Goal: Transaction & Acquisition: Complete application form

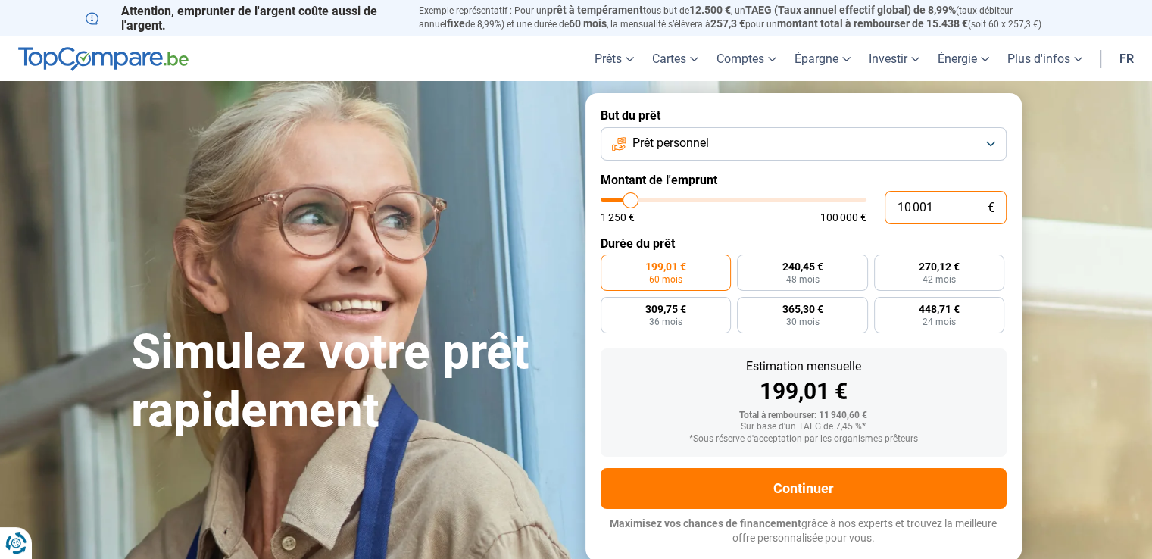
click at [938, 204] on input "10 001" at bounding box center [945, 207] width 122 height 33
type input "2"
type input "1250"
type input "20"
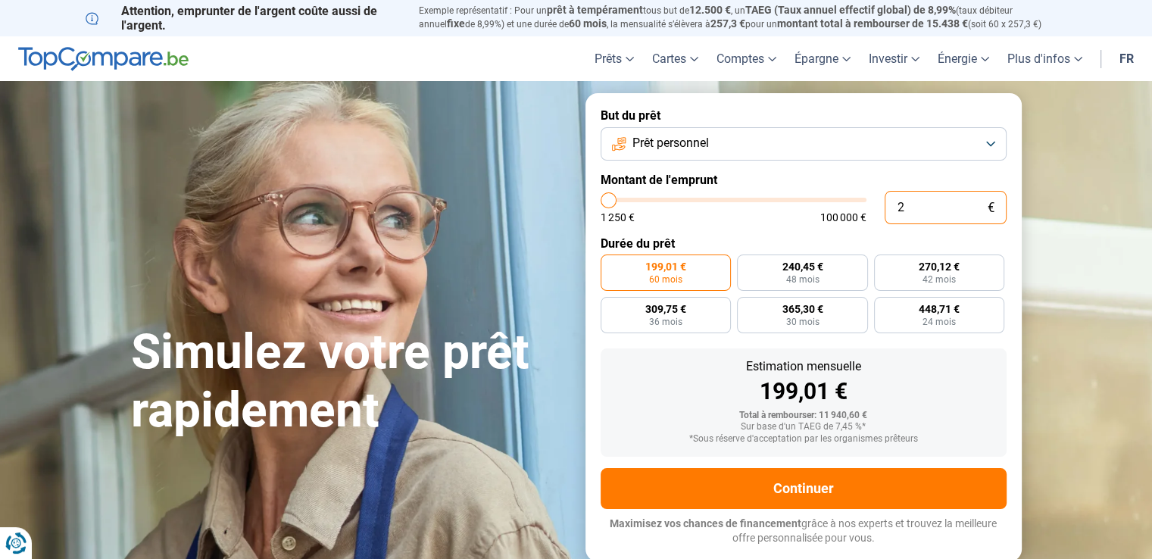
type input "1250"
type input "200"
type input "1250"
type input "2 000"
type input "2000"
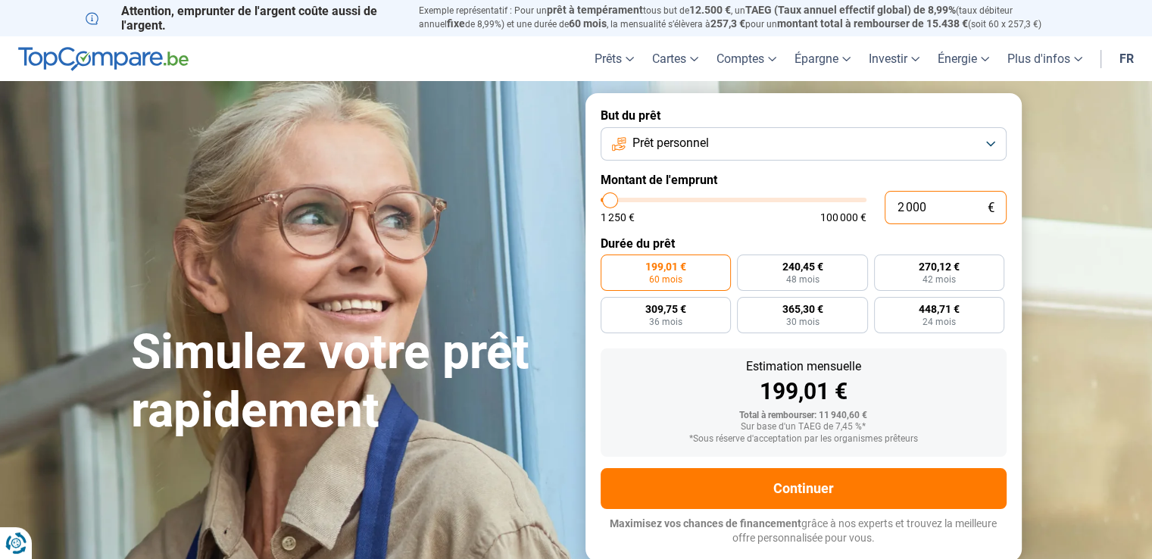
type input "20 000"
type input "20000"
type input "20 000"
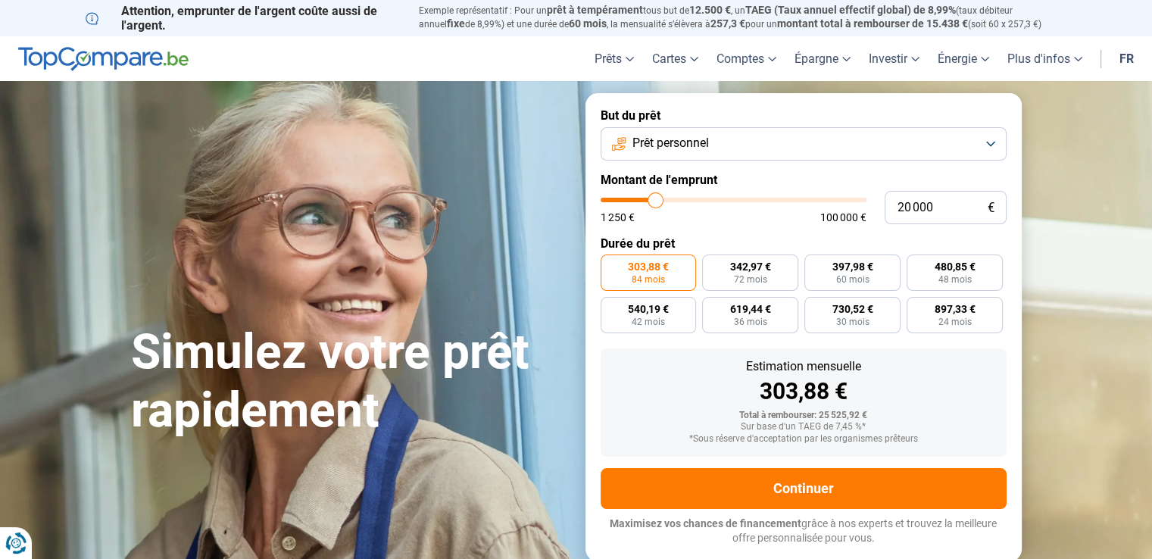
click at [884, 237] on label "Durée du prêt" at bounding box center [803, 243] width 406 height 14
click at [844, 270] on span "397,98 €" at bounding box center [852, 266] width 41 height 11
click at [814, 264] on input "397,98 € 60 mois" at bounding box center [809, 259] width 10 height 10
radio input "true"
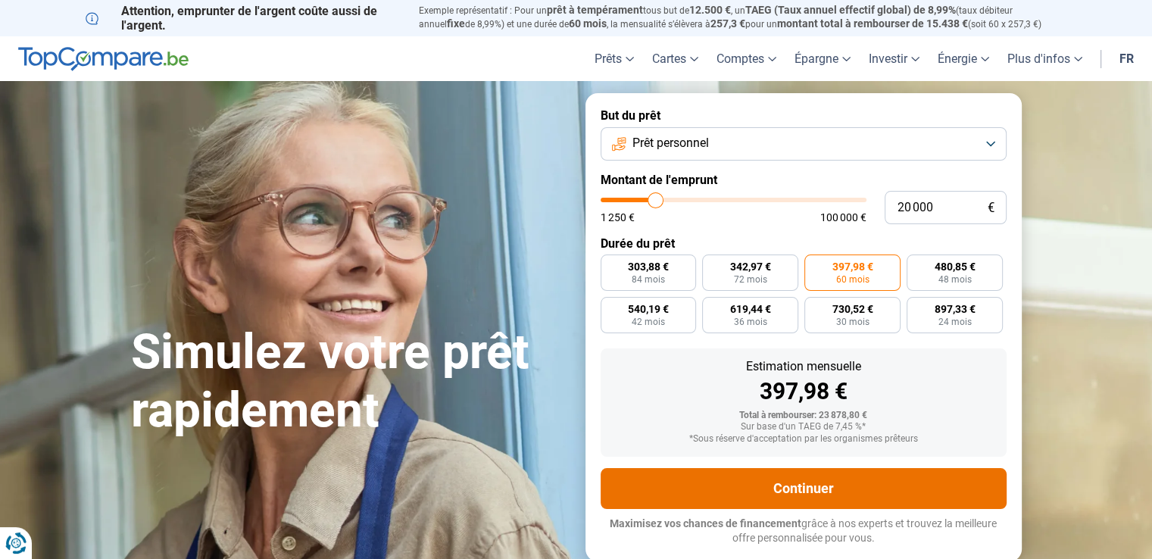
click at [776, 482] on button "Continuer" at bounding box center [803, 488] width 406 height 41
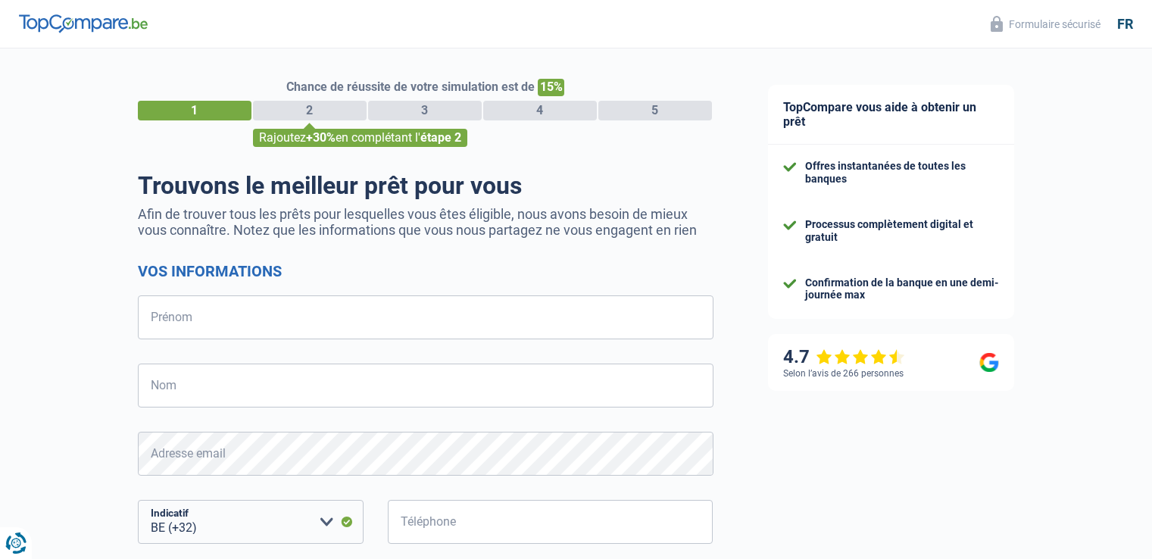
select select "32"
click at [321, 307] on input "Prénom" at bounding box center [425, 317] width 575 height 44
type input "Samuel"
type input "Nokam"
type input "484694120"
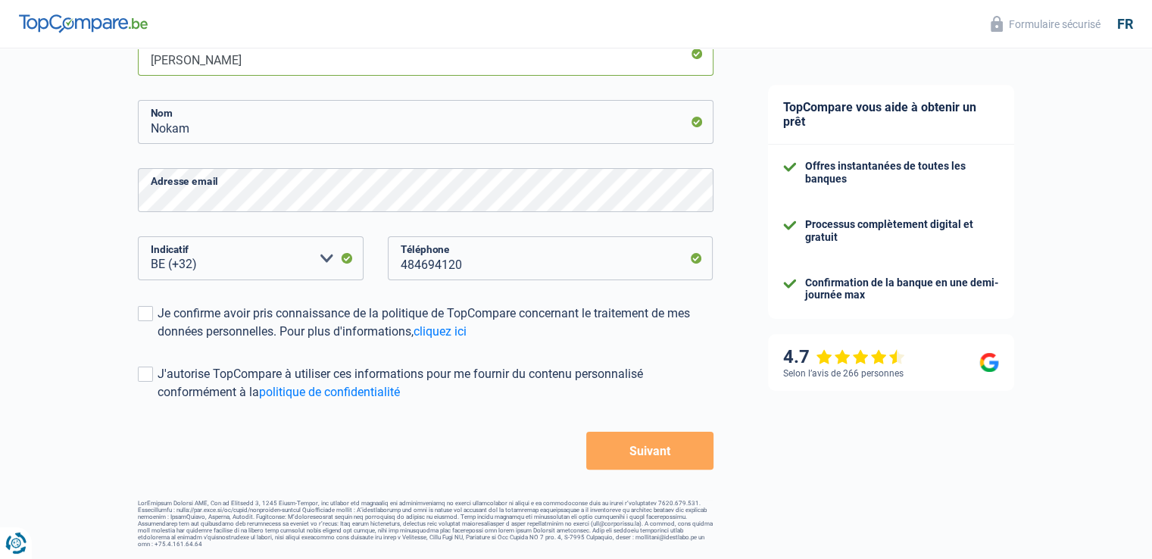
scroll to position [265, 0]
click at [148, 310] on span at bounding box center [145, 312] width 15 height 15
click at [158, 340] on input "Je confirme avoir pris connaissance de la politique de TopCompare concernant le…" at bounding box center [158, 340] width 0 height 0
click at [685, 445] on button "Suivant" at bounding box center [649, 450] width 126 height 38
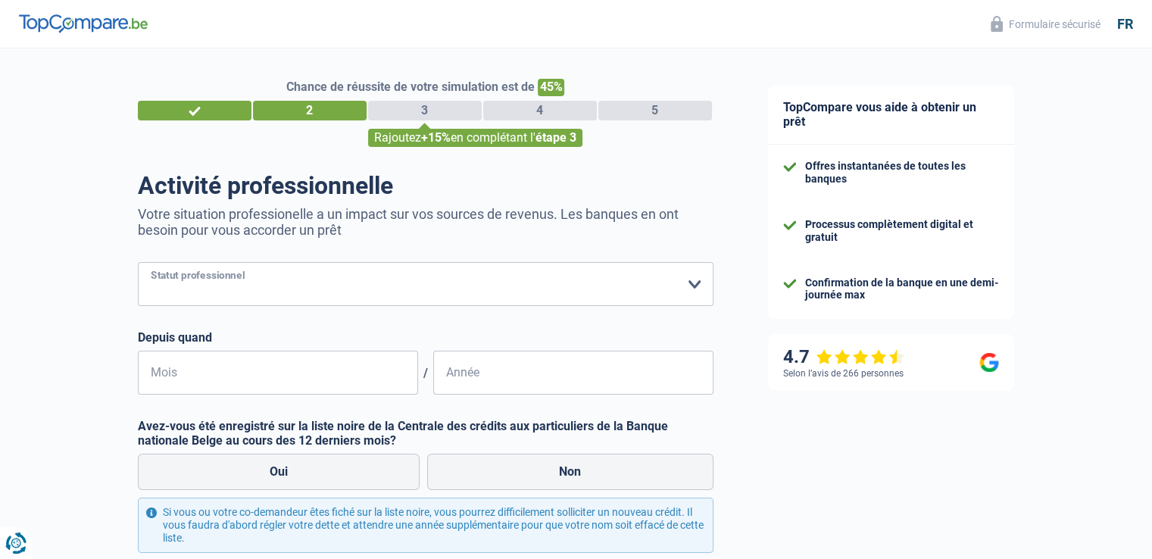
click at [380, 267] on select "Ouvrier Employé privé Employé public Invalide Indépendant Pensionné Chômeur Mut…" at bounding box center [425, 284] width 575 height 44
select select "privateEmployee"
click at [138, 263] on select "Ouvrier Employé privé Employé public Invalide Indépendant Pensionné Chômeur Mut…" at bounding box center [425, 284] width 575 height 44
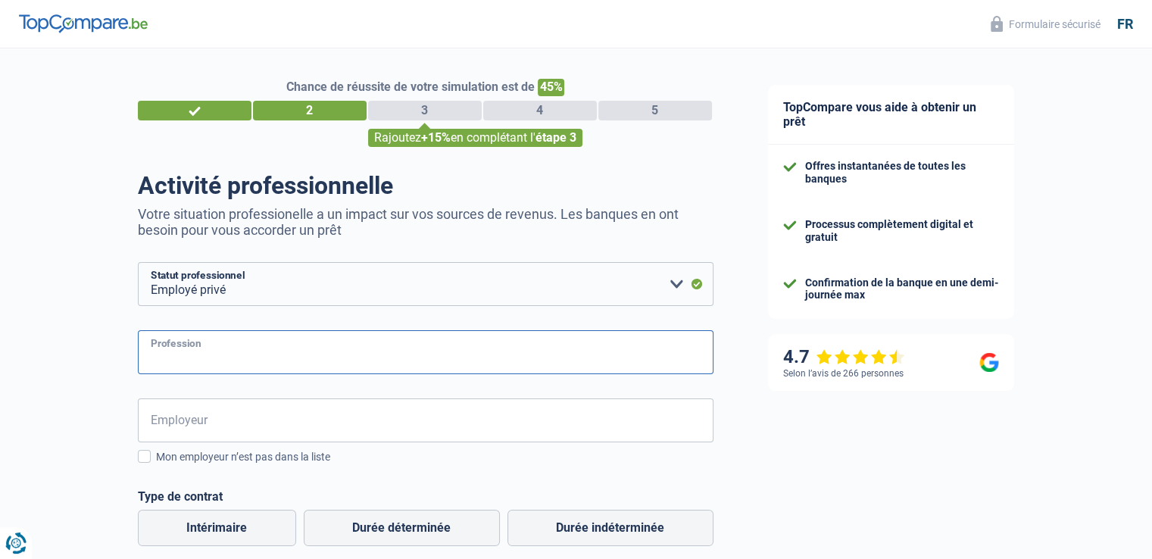
click at [239, 358] on input "Profession" at bounding box center [425, 352] width 575 height 44
type input "Directeur Supply Chain"
click at [222, 425] on input "Employeur" at bounding box center [425, 420] width 575 height 44
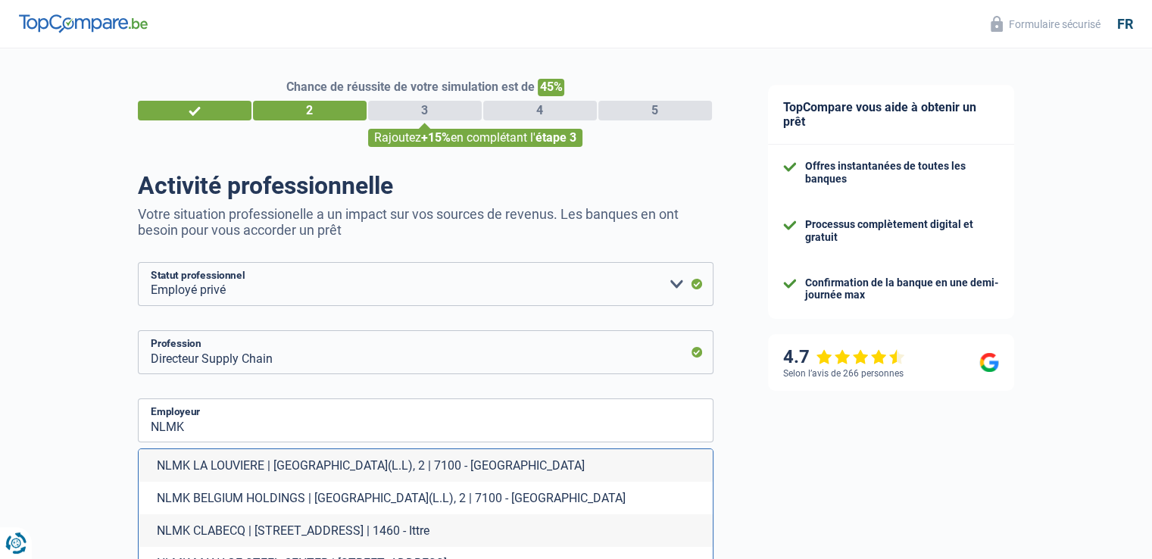
click at [227, 461] on li "NLMK LA LOUVIERE | Rue des Rivaux(L.L), 2 | 7100 - La Louvière" at bounding box center [426, 465] width 574 height 33
type input "NLMK LA LOUVIERE | Rue des Rivaux(L.L), 2 | 7100 - La Louvière"
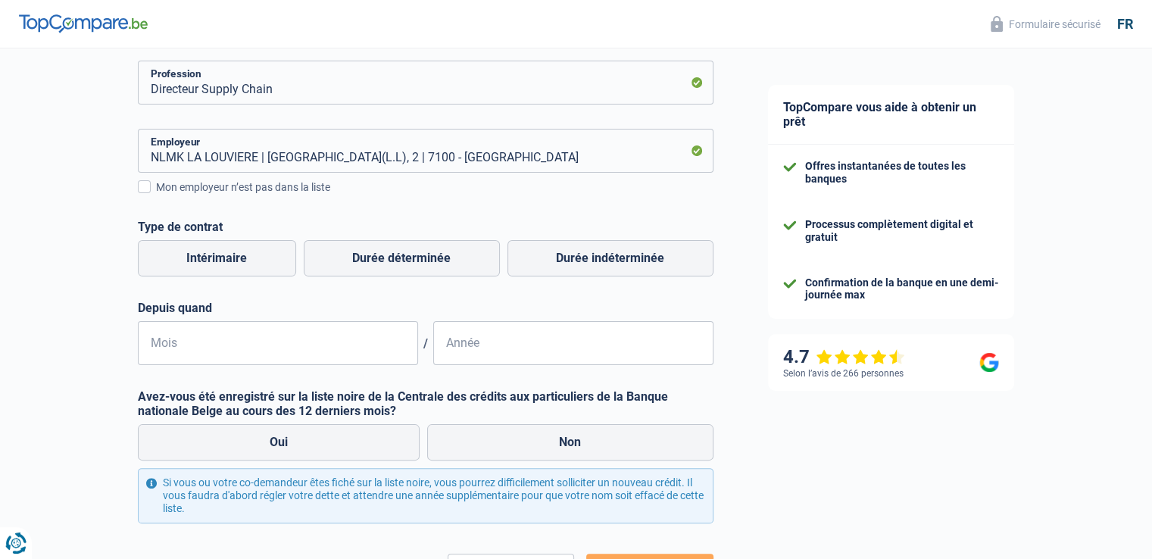
scroll to position [270, 0]
click at [554, 256] on label "Durée indéterminée" at bounding box center [610, 258] width 206 height 36
click at [554, 256] on input "Durée indéterminée" at bounding box center [610, 258] width 206 height 36
radio input "true"
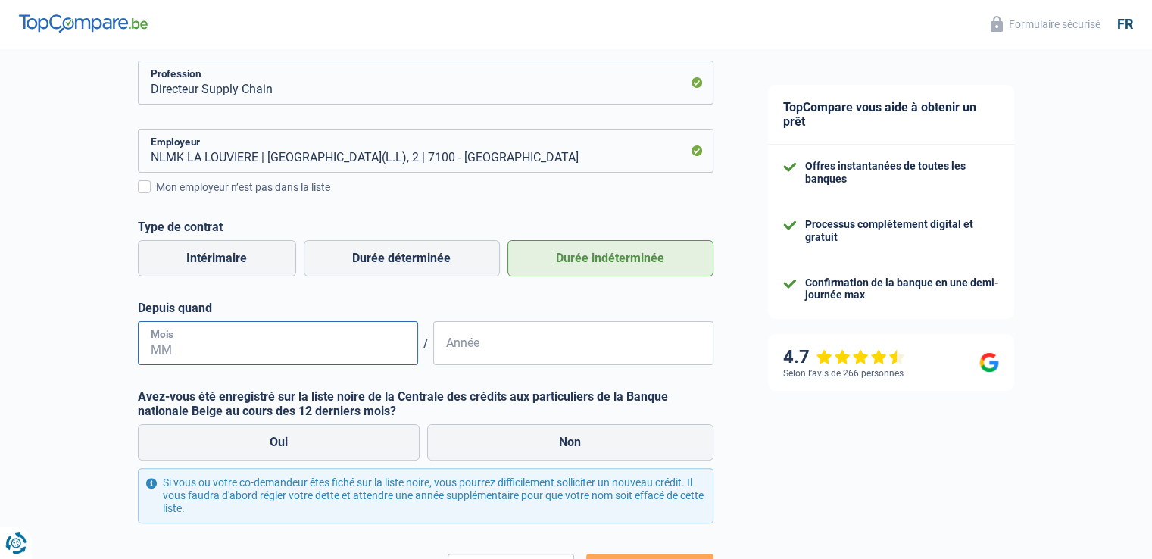
click at [331, 341] on input "Mois" at bounding box center [278, 343] width 280 height 44
type input "02"
type input "2011"
click at [197, 353] on input "02" at bounding box center [278, 343] width 280 height 44
click at [64, 343] on div "Chance de réussite de votre simulation est de 45% 1 2 3 4 5 Rajoutez +15% en co…" at bounding box center [370, 224] width 741 height 903
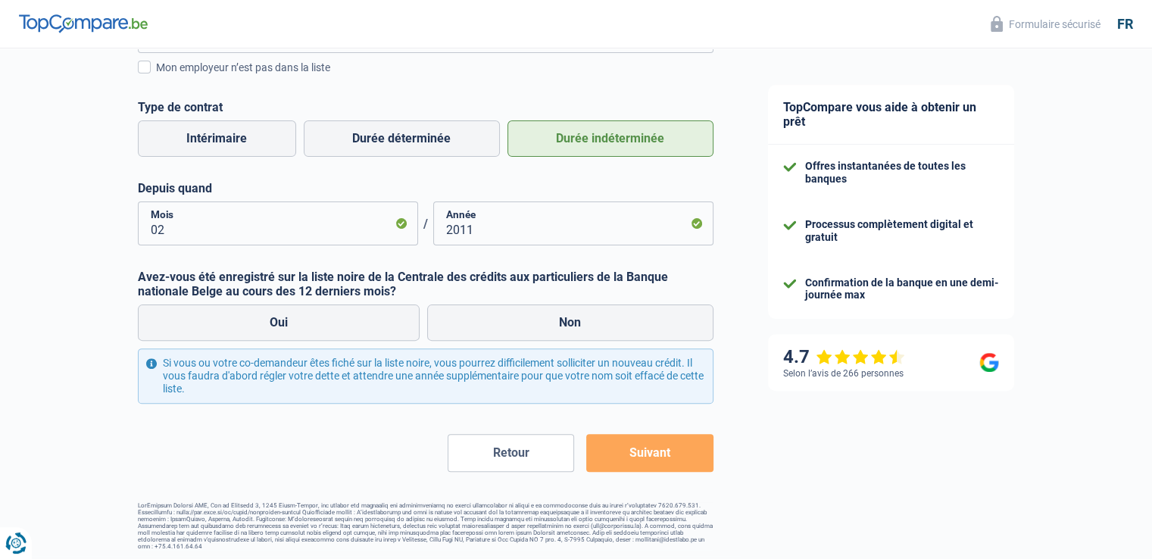
scroll to position [393, 0]
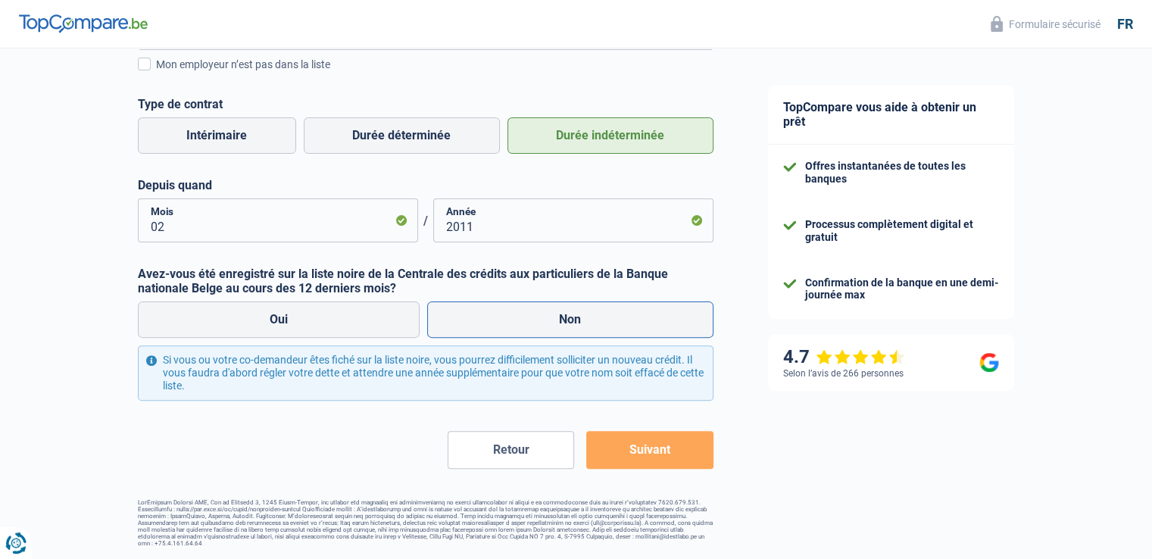
click at [541, 326] on label "Non" at bounding box center [570, 319] width 286 height 36
click at [541, 326] on input "Non" at bounding box center [570, 319] width 286 height 36
radio input "true"
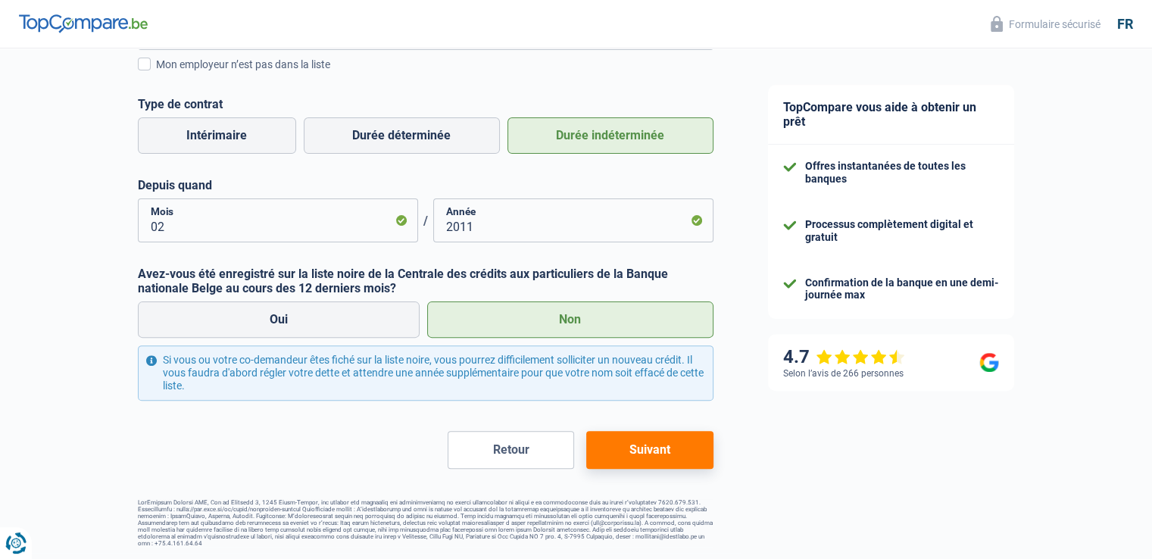
click at [641, 451] on button "Suivant" at bounding box center [649, 450] width 126 height 38
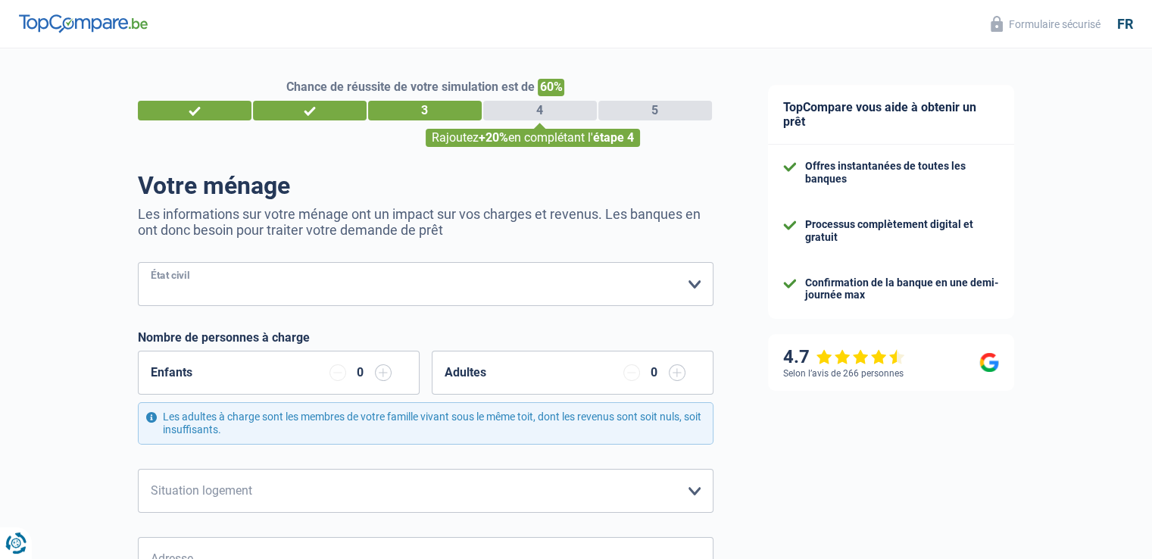
click at [473, 274] on select "Célibataire Marié(e) Cohabitant(e) légal(e) Divorcé(e) Veuf(ve) Séparé (de fait…" at bounding box center [425, 284] width 575 height 44
select select "married"
click at [138, 263] on select "Célibataire Marié(e) Cohabitant(e) légal(e) Divorcé(e) Veuf(ve) Séparé (de fait…" at bounding box center [425, 284] width 575 height 44
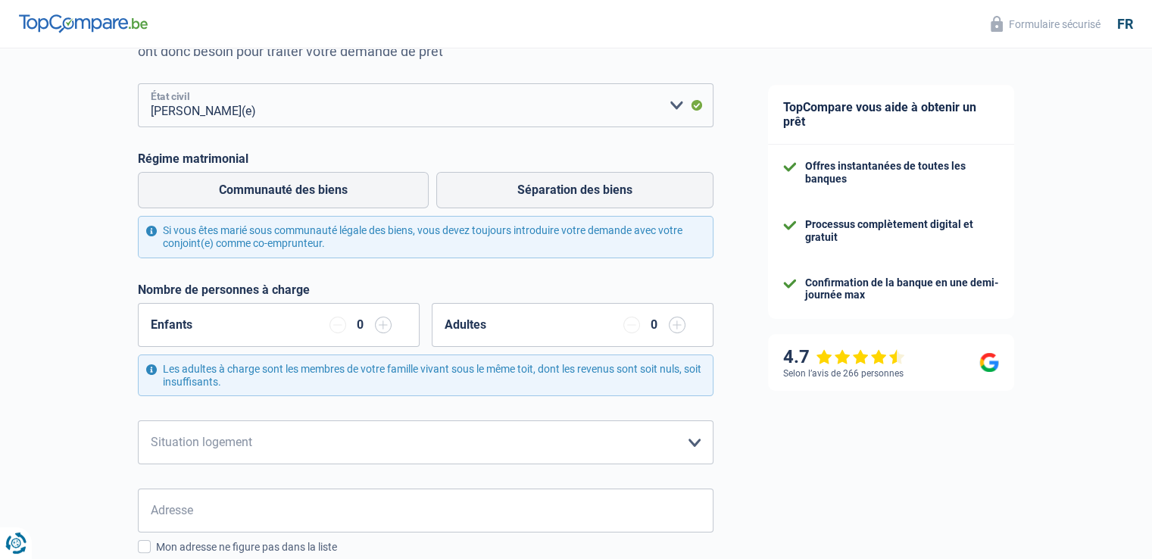
scroll to position [180, 0]
click at [524, 192] on label "Séparation des biens" at bounding box center [574, 188] width 277 height 36
click at [524, 192] on input "Séparation des biens" at bounding box center [574, 188] width 277 height 36
radio input "true"
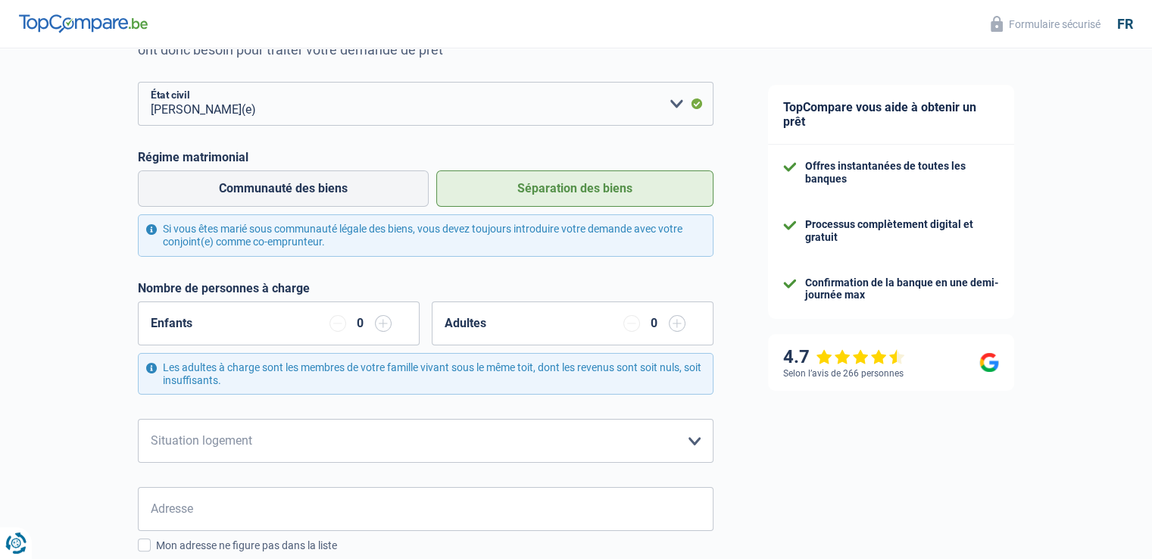
click at [524, 192] on label "Séparation des biens" at bounding box center [574, 188] width 277 height 36
click at [524, 192] on input "Séparation des biens" at bounding box center [574, 188] width 277 height 36
click at [391, 186] on label "Communauté des biens" at bounding box center [283, 188] width 291 height 36
click at [391, 186] on input "Communauté des biens" at bounding box center [283, 188] width 291 height 36
radio input "true"
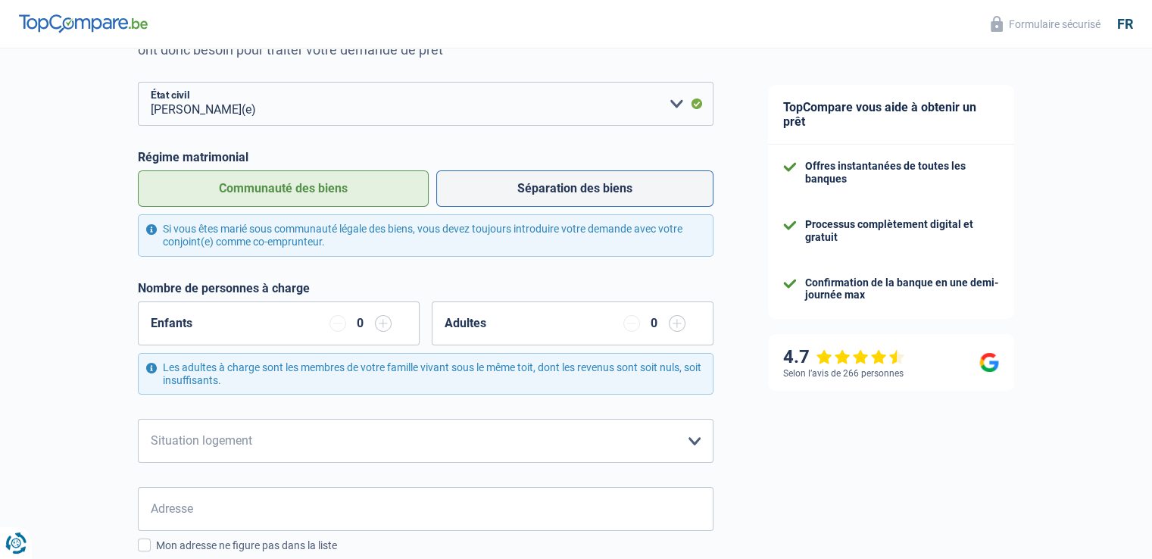
click at [509, 196] on label "Séparation des biens" at bounding box center [574, 188] width 277 height 36
click at [509, 196] on input "Séparation des biens" at bounding box center [574, 188] width 277 height 36
radio input "true"
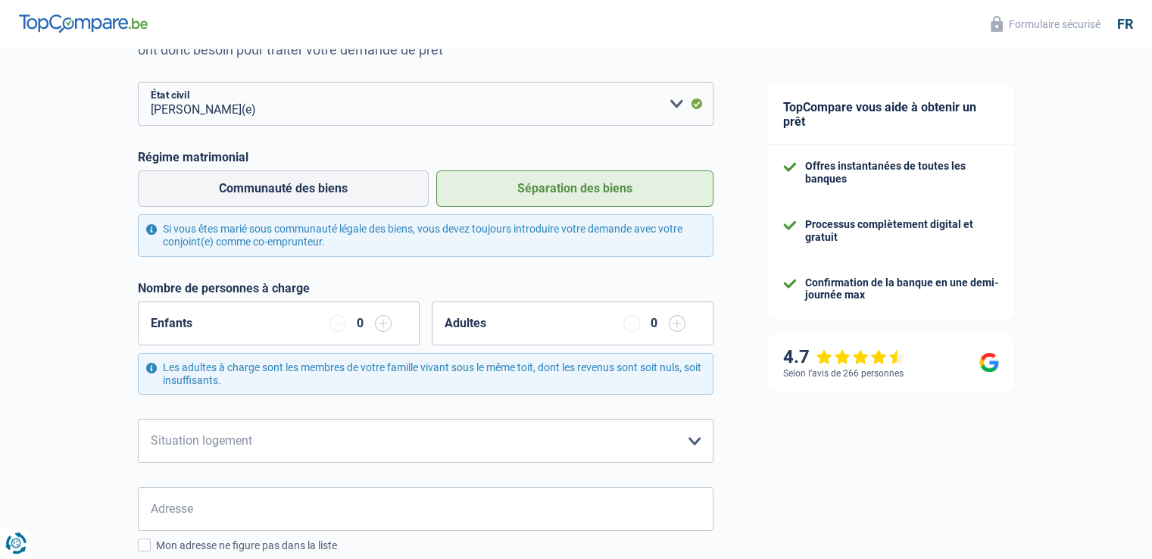
click at [391, 319] on input "button" at bounding box center [383, 323] width 17 height 17
click at [404, 270] on form "Célibataire Marié(e) Cohabitant(e) légal(e) Divorcé(e) Veuf(ve) Séparé (de fait…" at bounding box center [425, 566] width 575 height 969
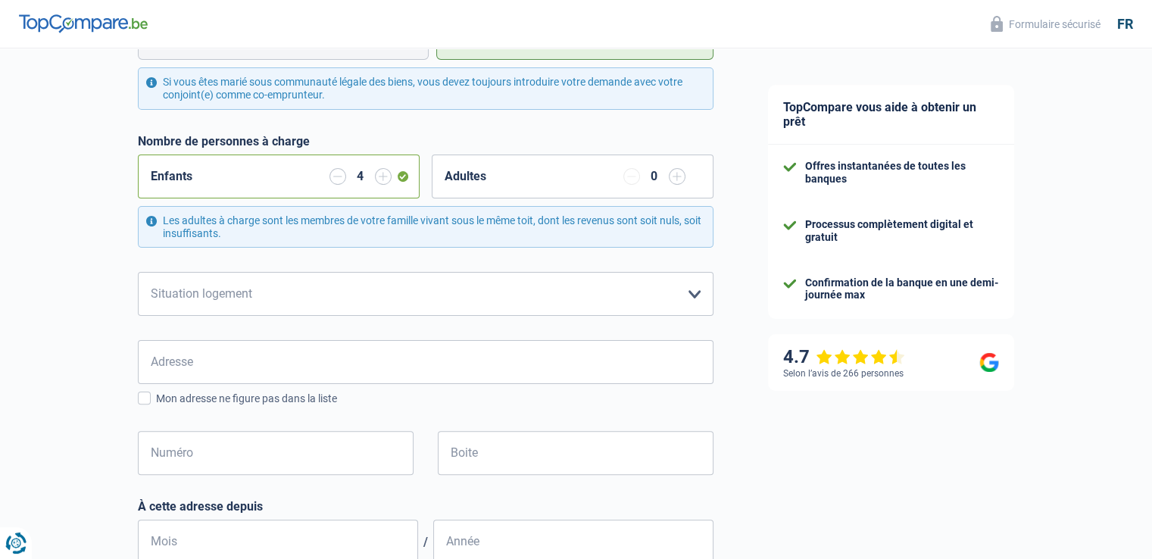
scroll to position [329, 0]
click at [380, 289] on select "Locataire Propriétaire avec prêt hypothécaire Propriétaire sans prêt hypothécai…" at bounding box center [425, 292] width 575 height 44
select select "ownerWithMortgage"
click at [138, 270] on select "Locataire Propriétaire avec prêt hypothécaire Propriétaire sans prêt hypothécai…" at bounding box center [425, 292] width 575 height 44
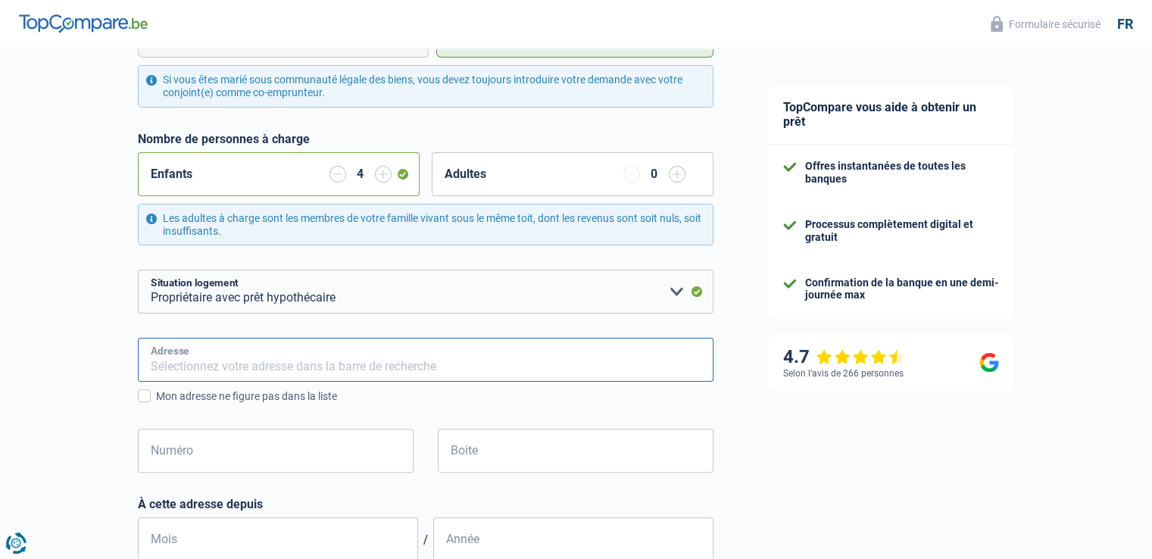
click at [279, 358] on input "Adresse" at bounding box center [425, 360] width 575 height 44
type input "676 Chaussée de Nivelles"
type input "Belgique"
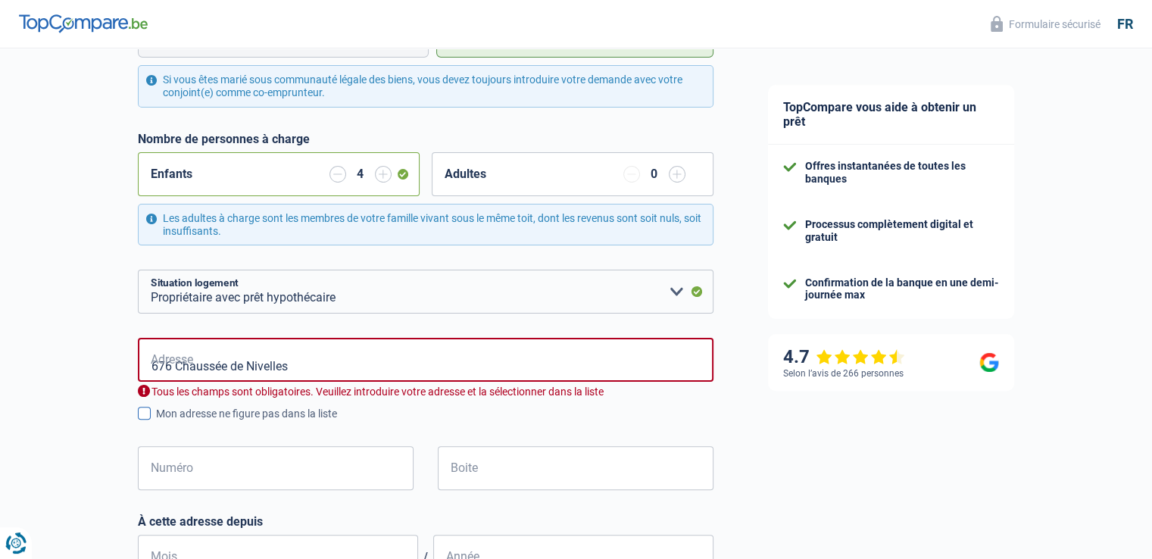
type input "Belgique"
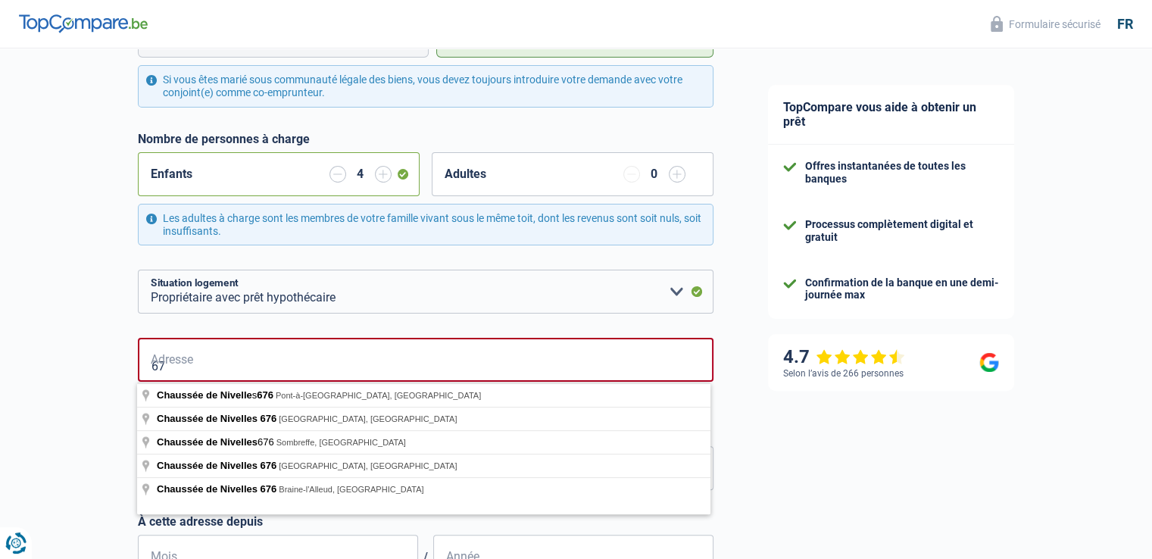
type input "6"
type input "Chaussée de Nivelles, Pont-à-Celles, Belgique"
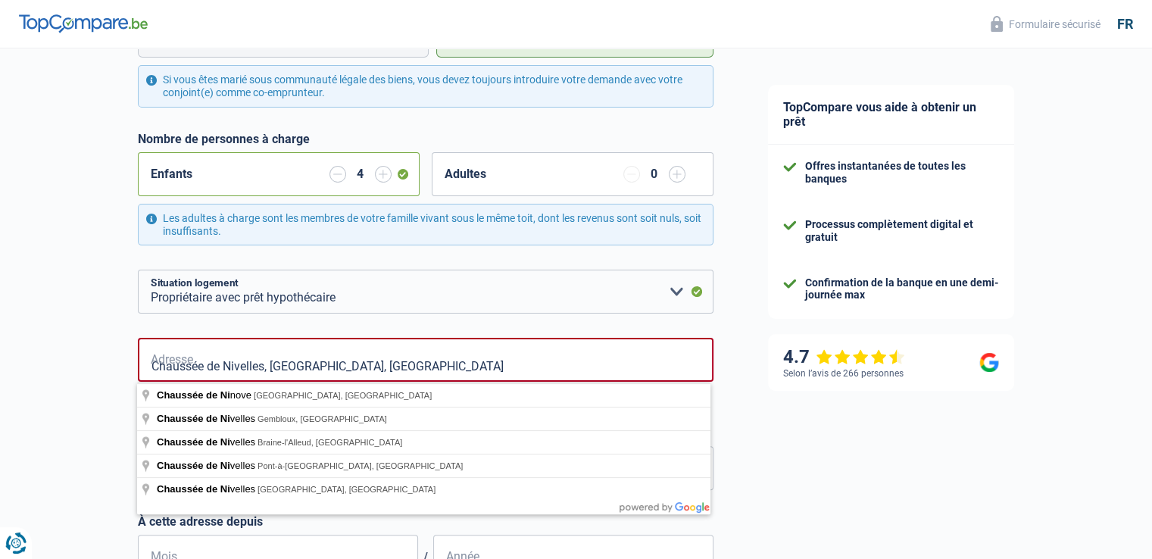
select select "BE"
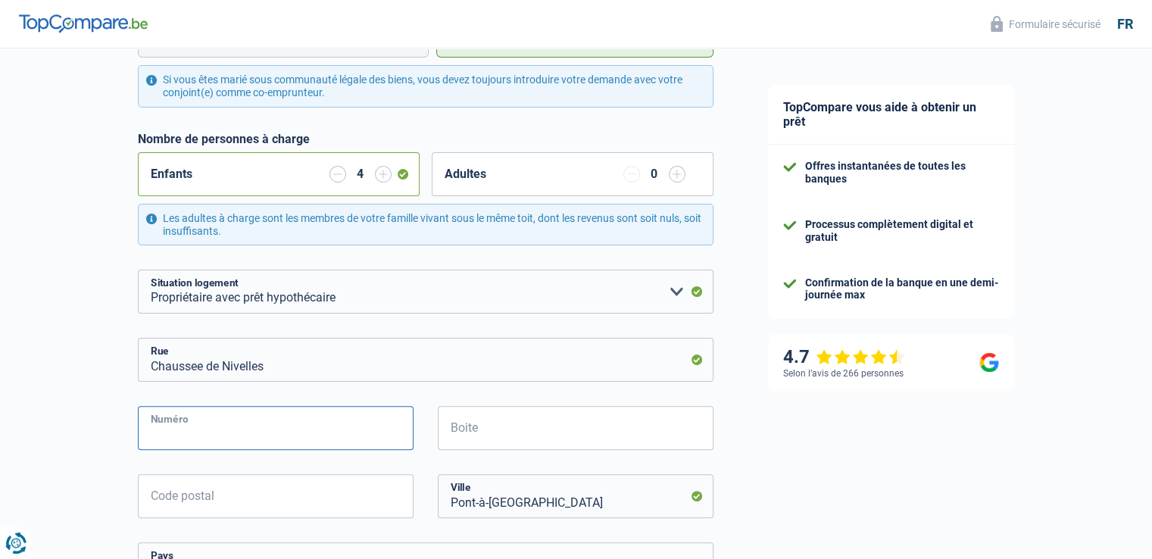
click at [278, 423] on input "Numéro" at bounding box center [276, 428] width 276 height 44
type input "676"
type input "6230"
type input "Pont-a-Celles"
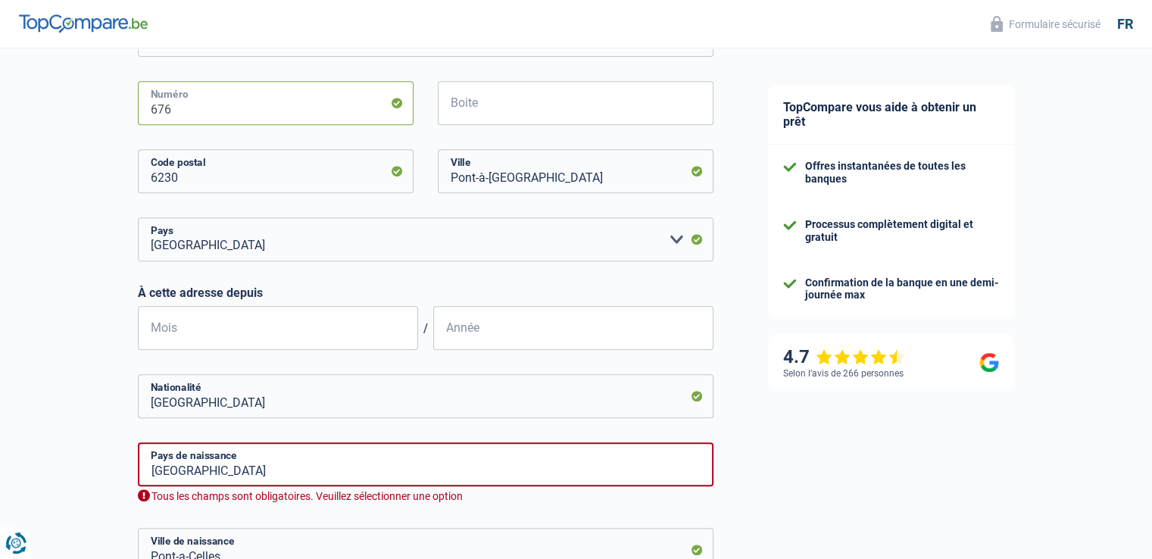
scroll to position [721, 0]
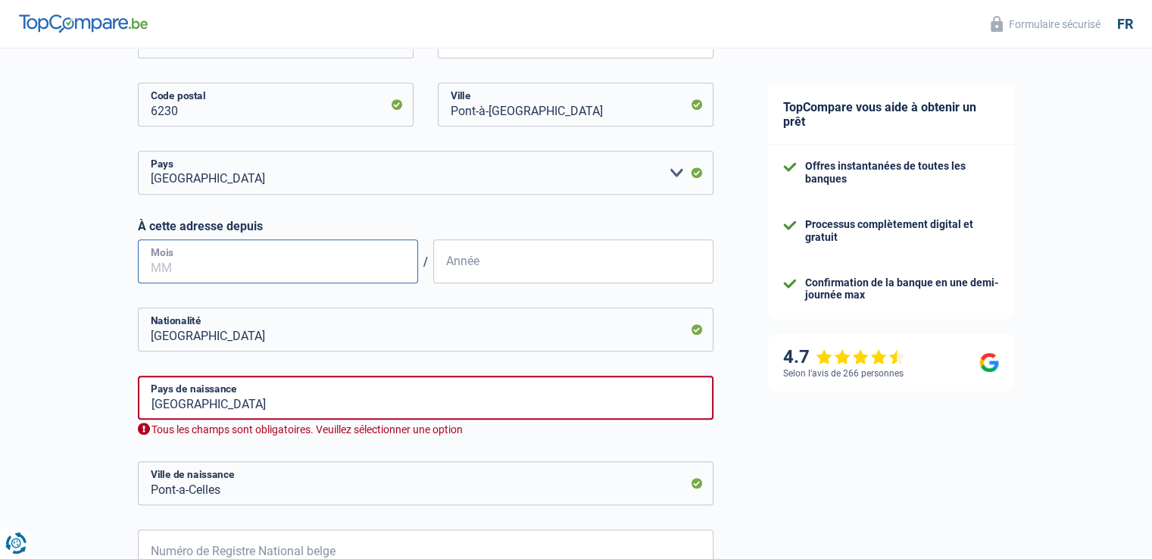
click at [225, 259] on input "Mois" at bounding box center [278, 261] width 280 height 44
type input "04"
type input "2018"
click at [282, 404] on input "Belgique" at bounding box center [425, 398] width 575 height 44
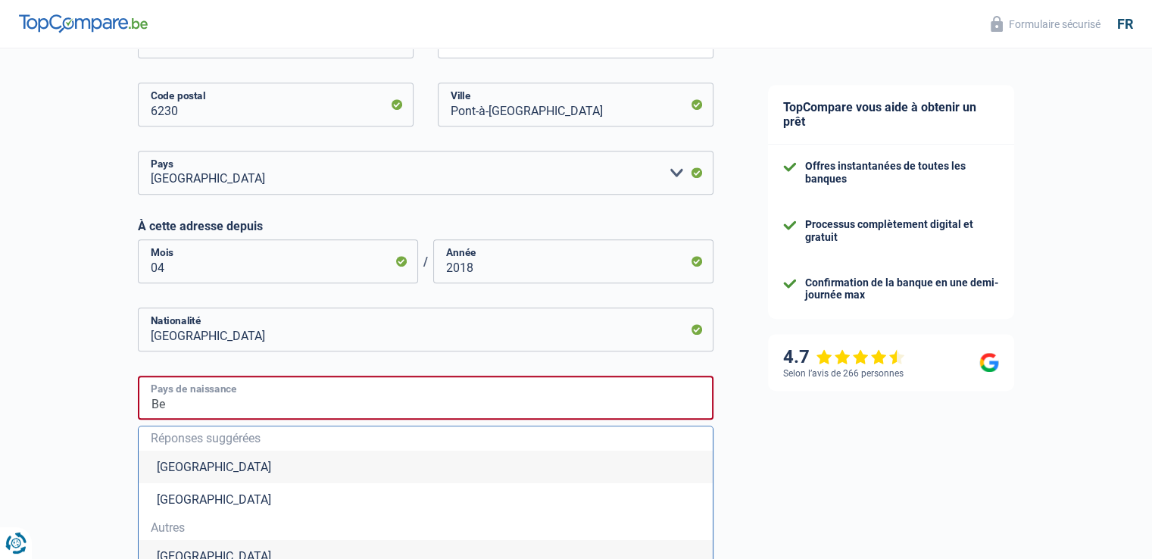
type input "B"
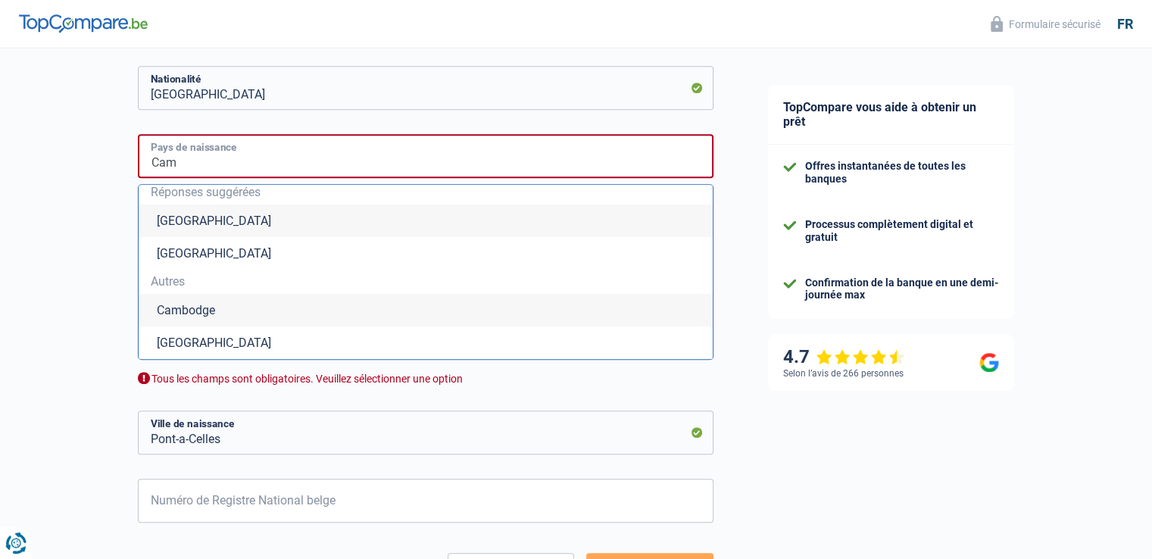
scroll to position [965, 0]
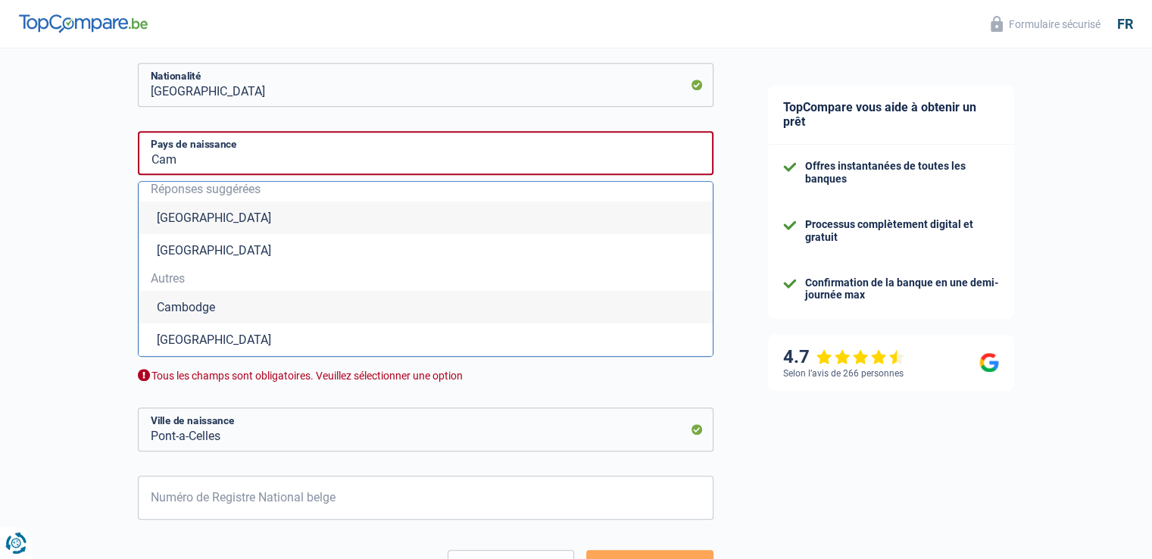
click at [354, 343] on li "Cameroun" at bounding box center [426, 339] width 574 height 33
type input "Cameroun"
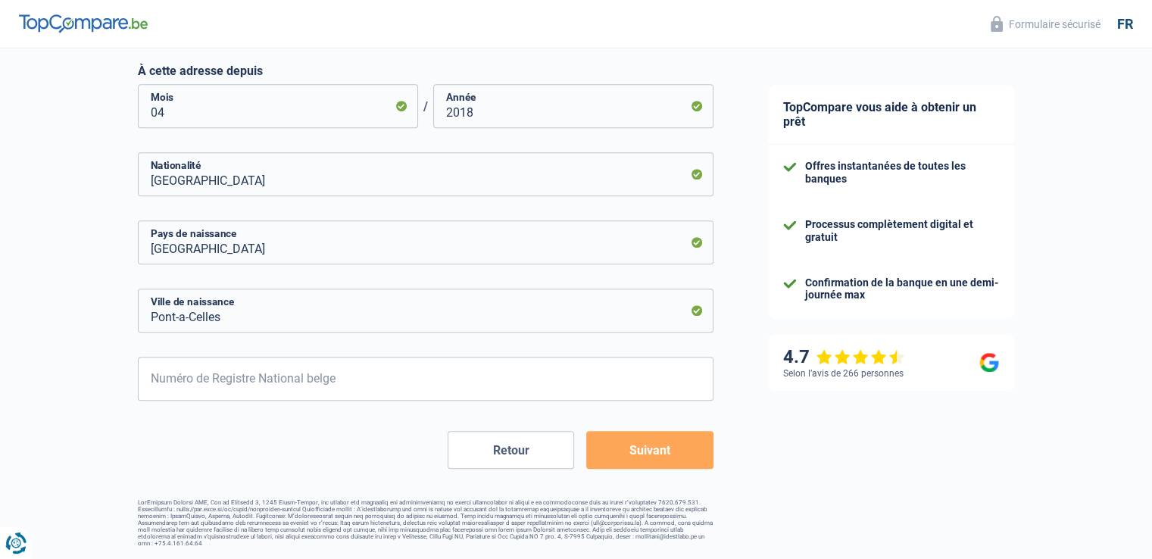
scroll to position [876, 0]
click at [193, 385] on input "Numéro de Registre National belge" at bounding box center [425, 379] width 575 height 44
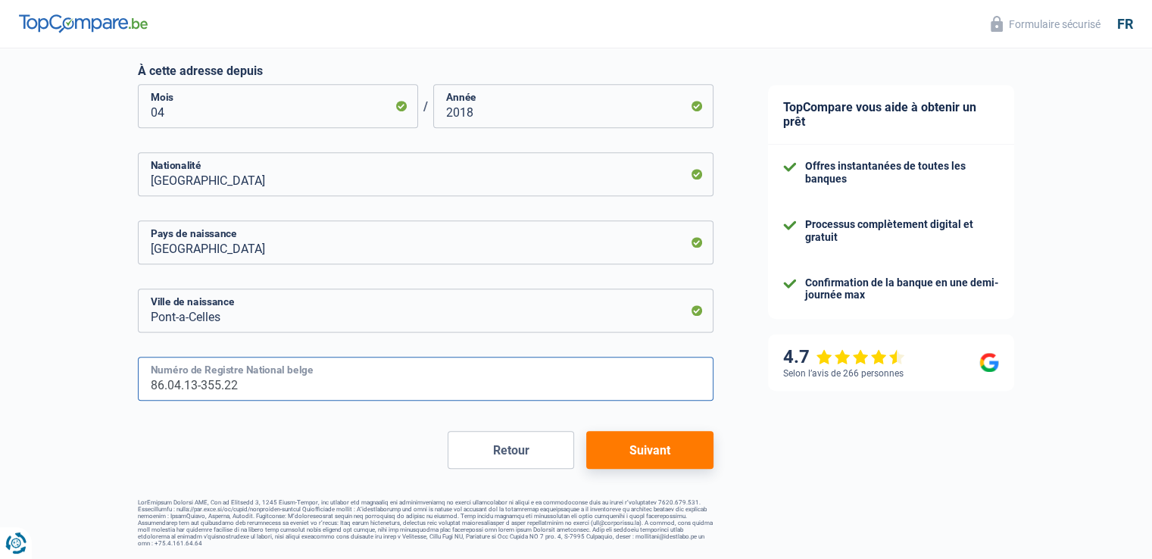
type input "86.04.13-355.22"
click at [612, 441] on button "Suivant" at bounding box center [649, 450] width 126 height 38
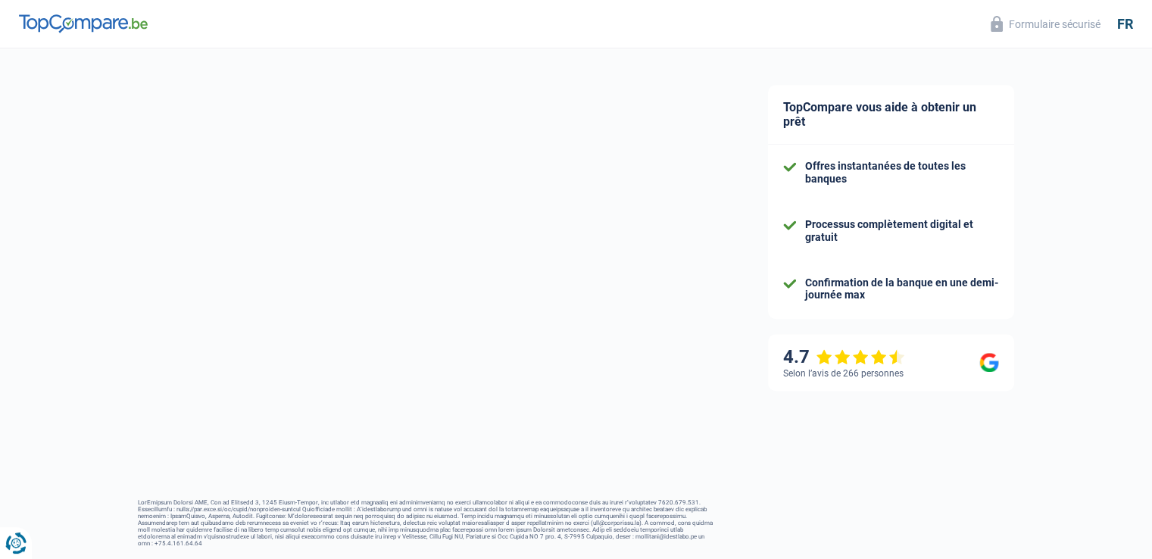
select select "familyAllowances"
select select "netSalary"
select select "mealVouchers"
select select "mortgage"
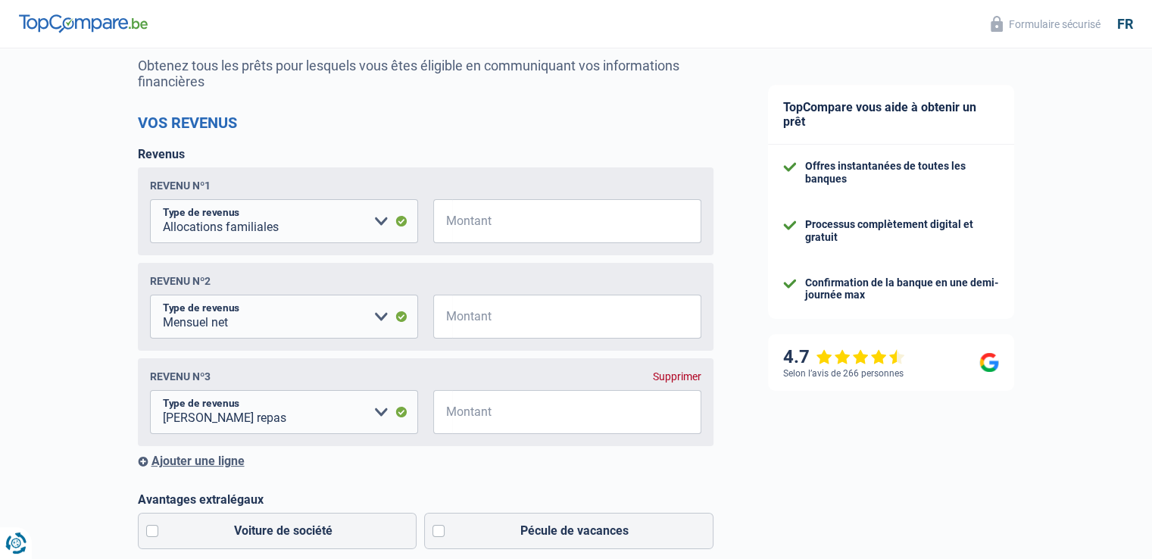
scroll to position [159, 0]
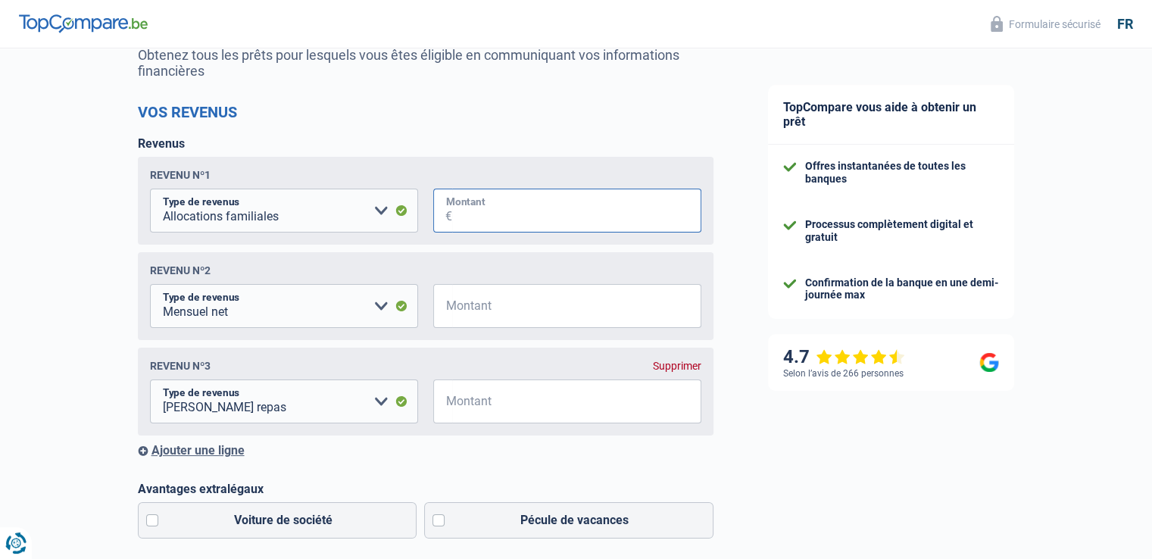
click at [511, 192] on input "Montant" at bounding box center [576, 211] width 249 height 44
type input "800"
click at [505, 307] on input "Montant" at bounding box center [576, 306] width 249 height 44
type input "4.800"
click at [519, 404] on input "Montant" at bounding box center [576, 401] width 249 height 44
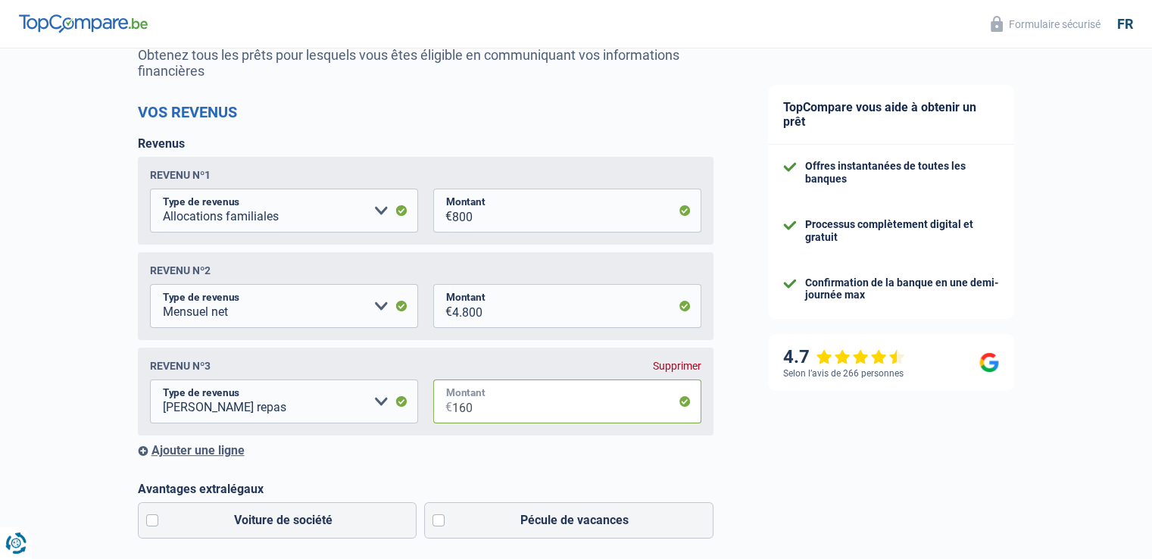
type input "160"
click at [535, 430] on div "Revenu nº3 Supprimer Allocation d'handicap Allocations chômage Allocations fami…" at bounding box center [425, 392] width 575 height 88
click at [535, 454] on div "Ajouter une ligne" at bounding box center [425, 450] width 575 height 14
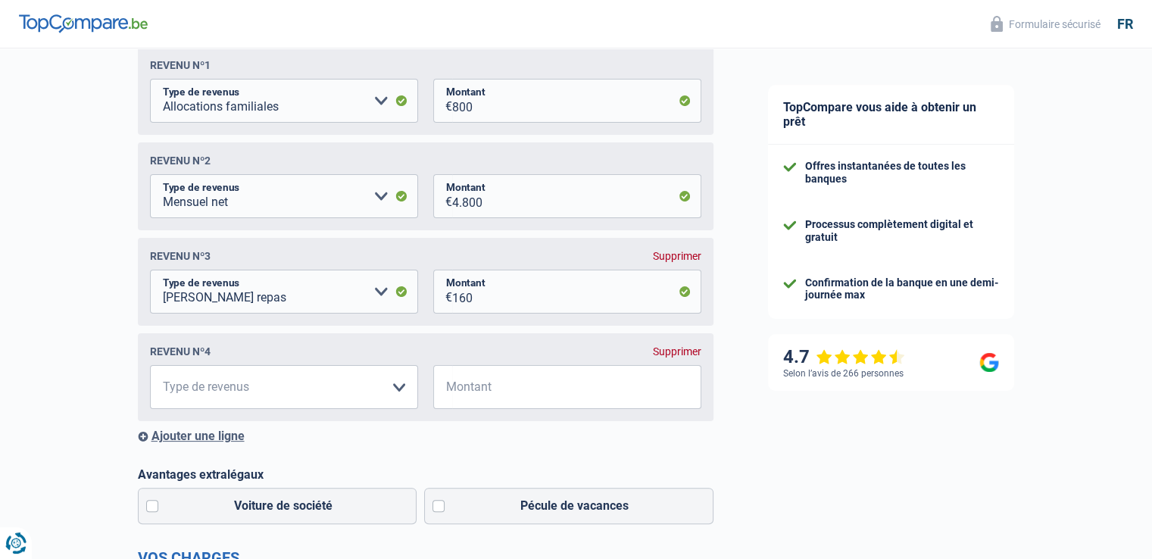
scroll to position [270, 0]
click at [669, 352] on div "Supprimer" at bounding box center [677, 351] width 48 height 12
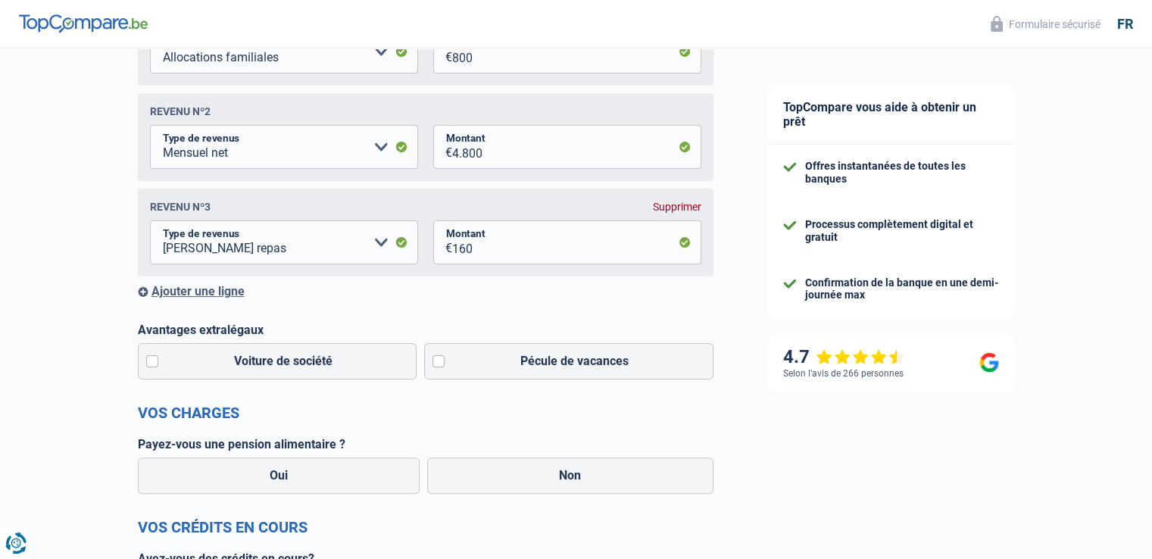
scroll to position [318, 0]
click at [384, 239] on select "Allocation d'handicap Allocations chômage Allocations familiales Chèques repas …" at bounding box center [284, 242] width 268 height 44
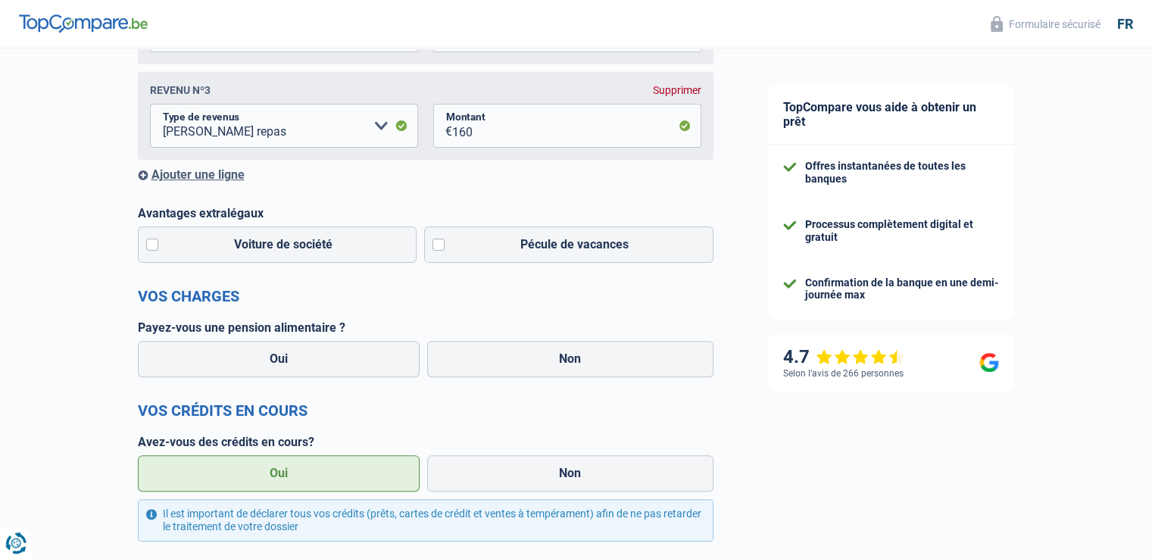
scroll to position [436, 0]
click at [148, 247] on label "Voiture de société" at bounding box center [277, 243] width 279 height 36
click at [148, 247] on input "Voiture de société" at bounding box center [277, 243] width 279 height 36
checkbox input "true"
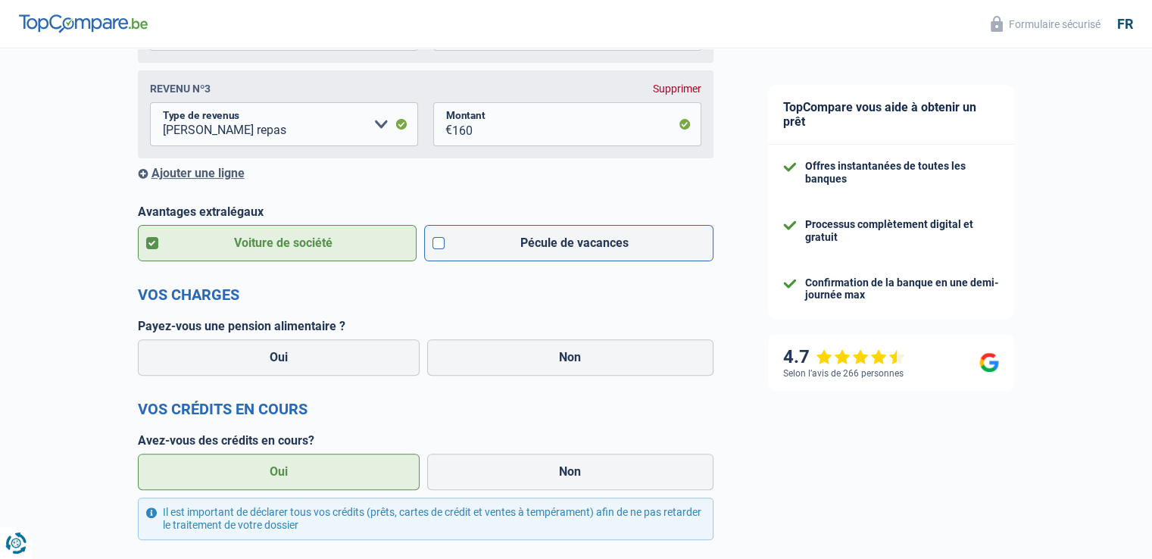
click at [429, 239] on label "Pécule de vacances" at bounding box center [568, 243] width 289 height 36
click at [429, 239] on input "Pécule de vacances" at bounding box center [568, 243] width 289 height 36
checkbox input "true"
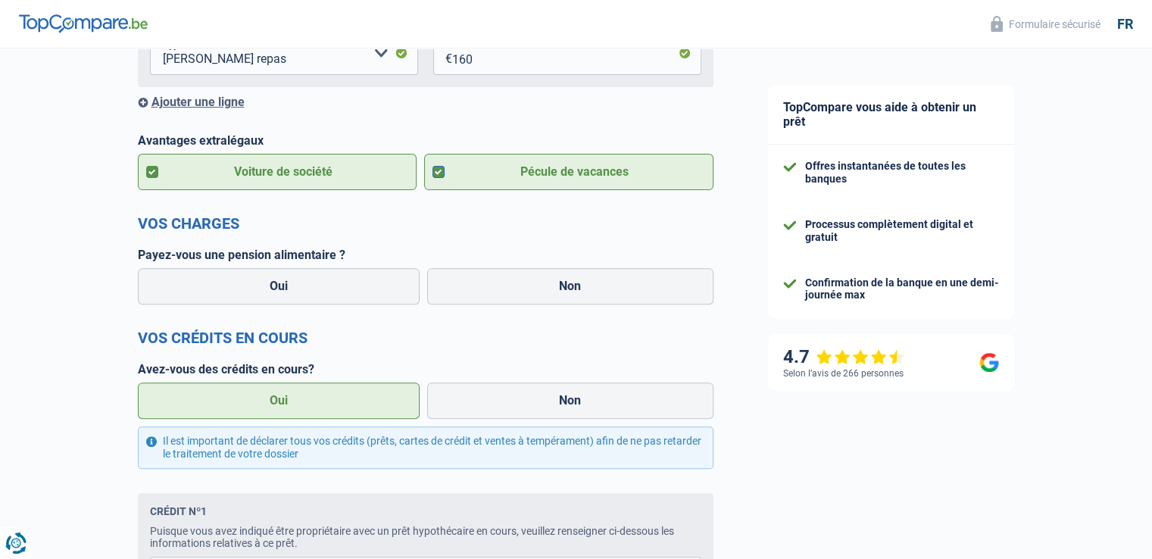
scroll to position [519, 0]
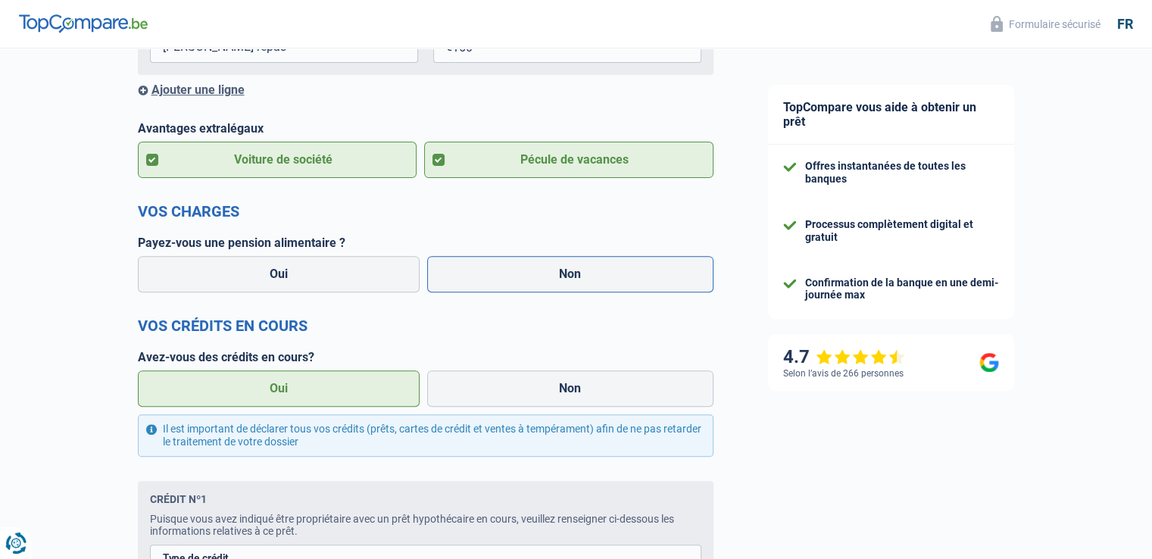
click at [503, 276] on label "Non" at bounding box center [570, 274] width 286 height 36
click at [503, 276] on input "Non" at bounding box center [570, 274] width 286 height 36
radio input "true"
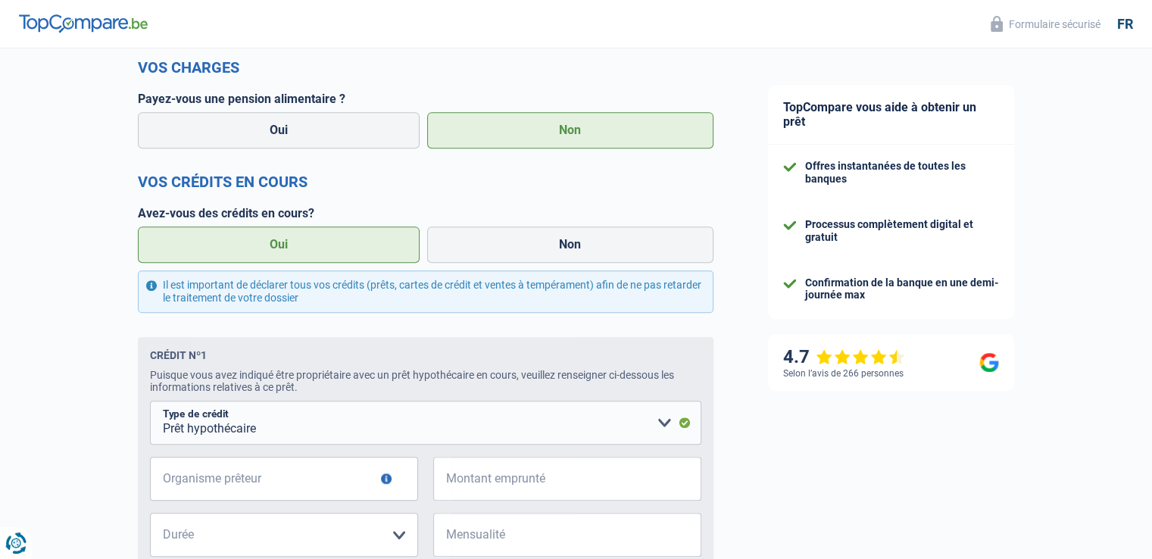
scroll to position [728, 0]
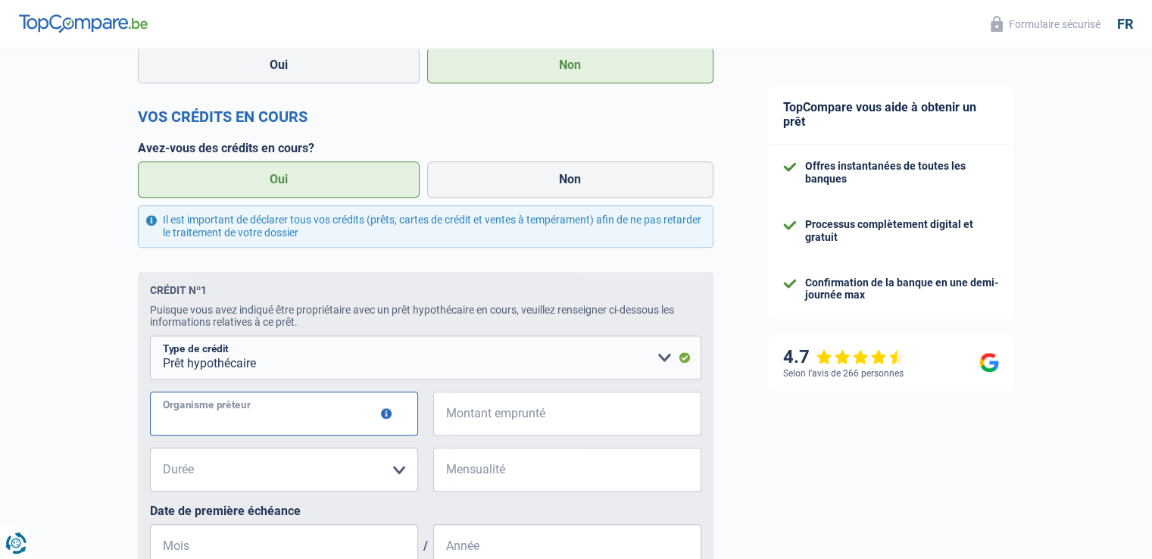
click at [279, 422] on input "Organisme prêteur" at bounding box center [284, 413] width 268 height 44
click at [391, 421] on input "Organisme prêteur" at bounding box center [284, 413] width 268 height 44
type input "BNP"
click at [522, 429] on input "Montant emprunté" at bounding box center [576, 413] width 249 height 44
type input "450.000"
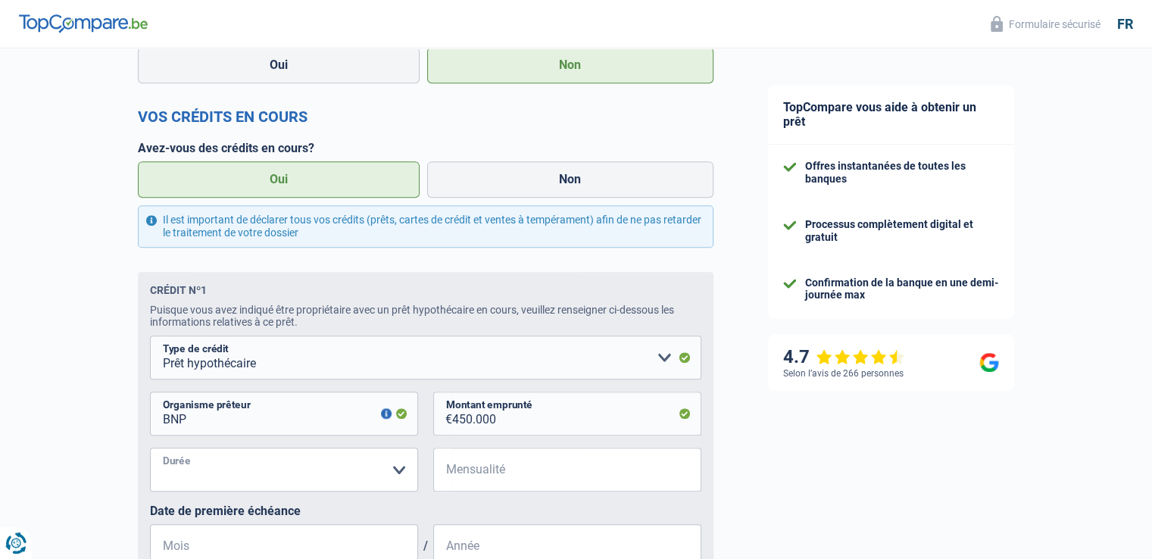
click at [355, 483] on select "120 mois 180 mois 240 mois 300 mois 360 mois 420 mois Veuillez sélectionner une…" at bounding box center [284, 470] width 268 height 44
select select "300"
click at [150, 452] on select "120 mois 180 mois 240 mois 300 mois 360 mois 420 mois Veuillez sélectionner une…" at bounding box center [284, 470] width 268 height 44
click at [491, 478] on input "Mensualité" at bounding box center [576, 470] width 249 height 44
type input "1.741"
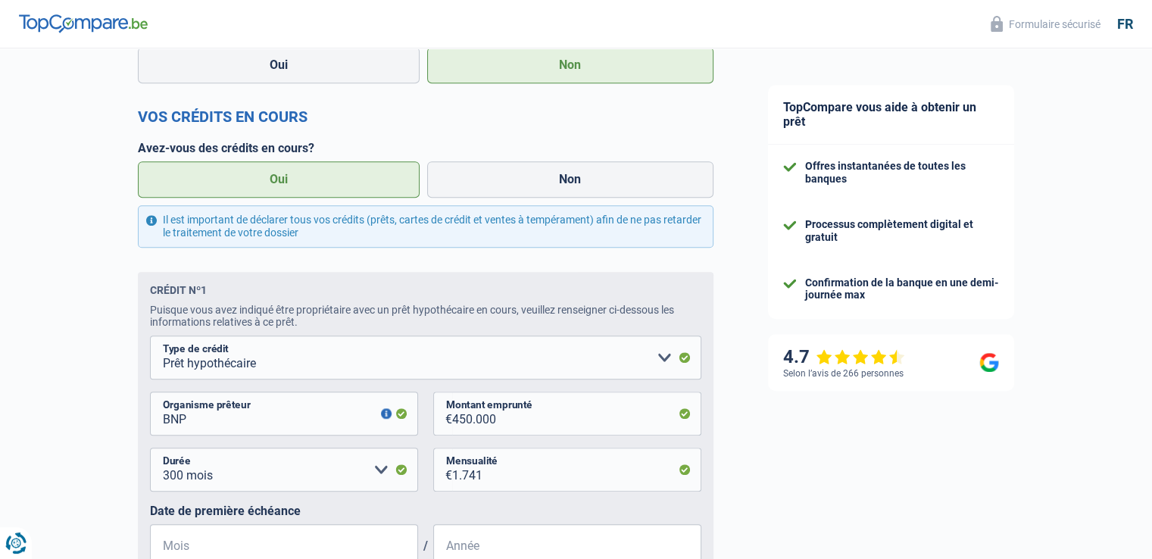
click at [517, 509] on label "Date de première échéance" at bounding box center [425, 511] width 551 height 14
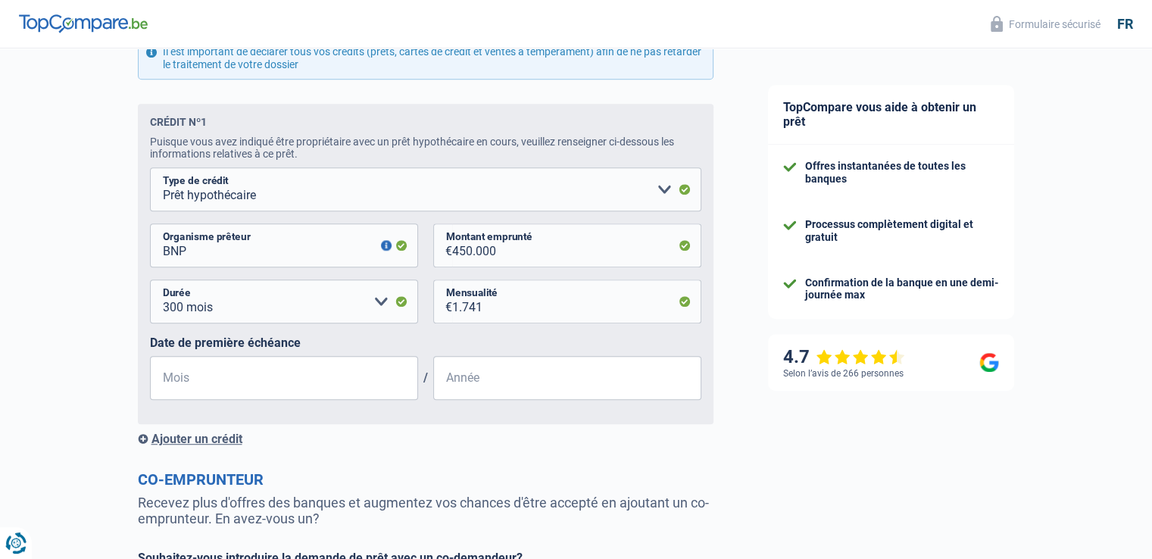
scroll to position [898, 0]
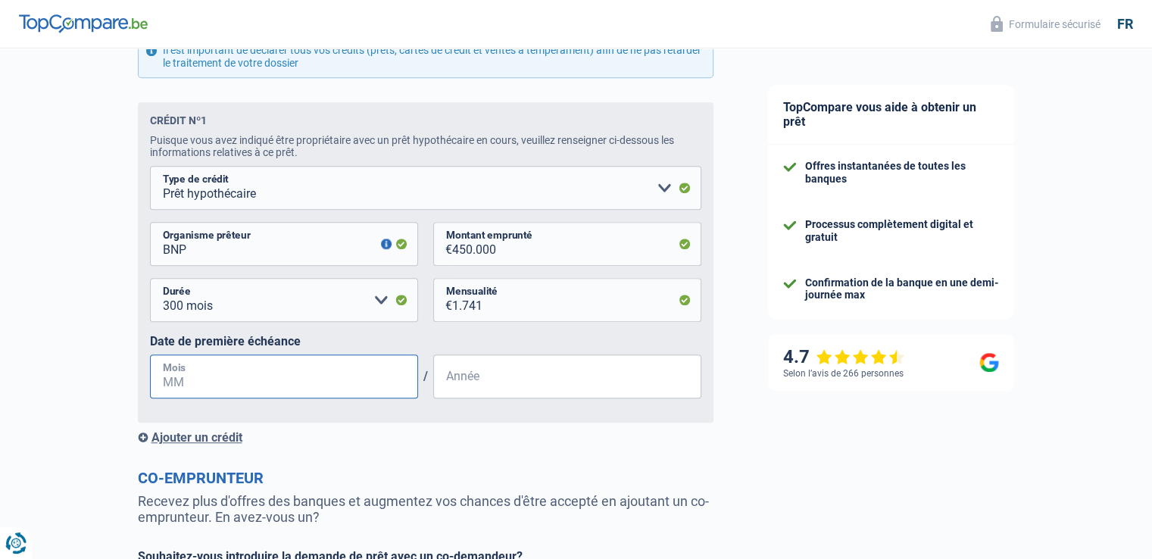
click at [318, 374] on input "Mois" at bounding box center [284, 376] width 268 height 44
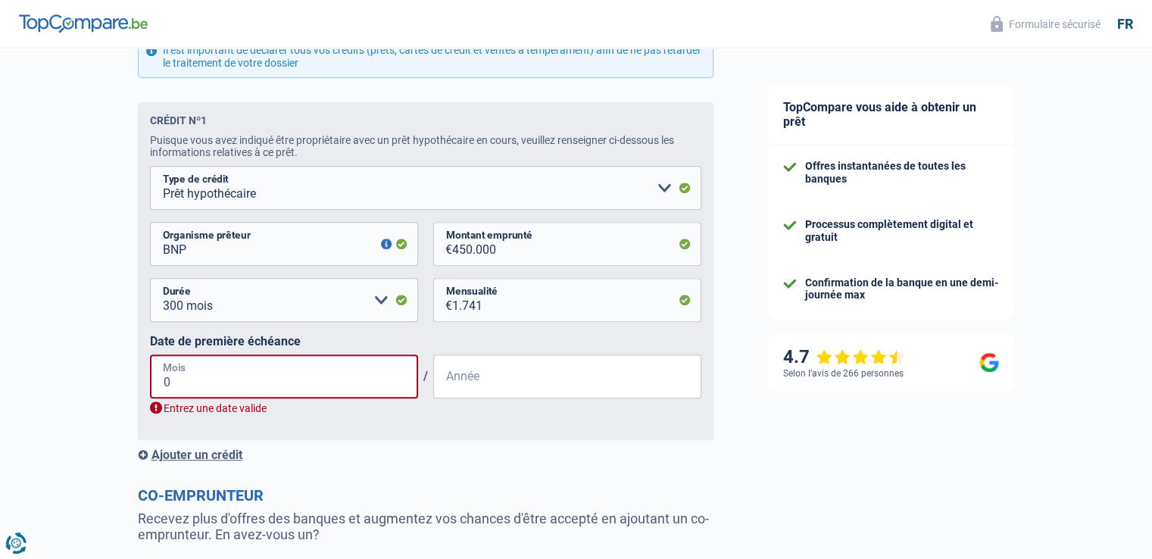
type input "05"
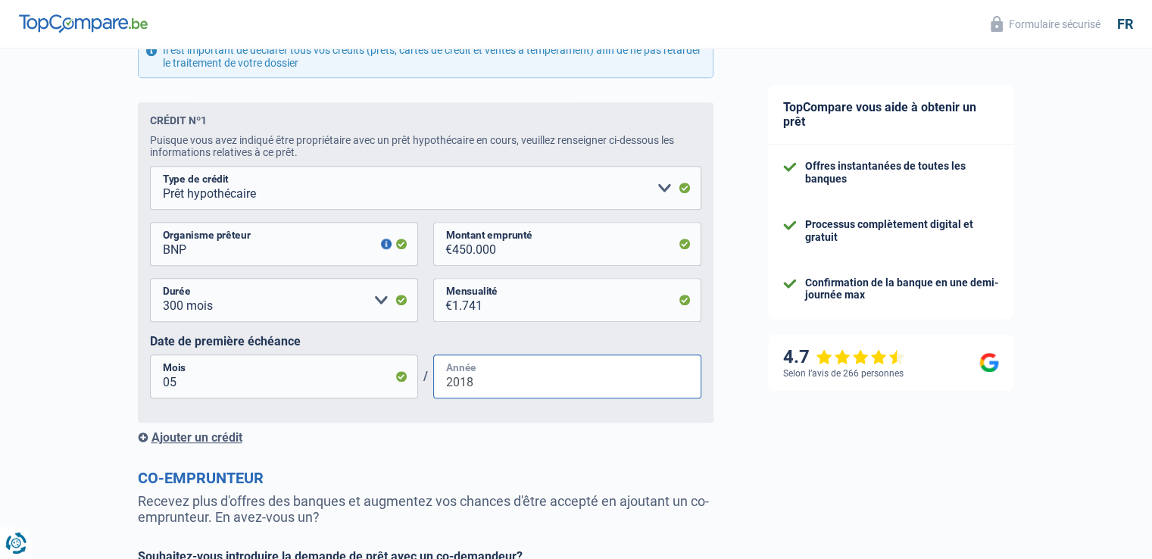
type input "2018"
click at [500, 460] on form "Vos revenus Revenus Revenu nº1 Allocation d'handicap Allocations chômage Alloca…" at bounding box center [425, 77] width 575 height 1427
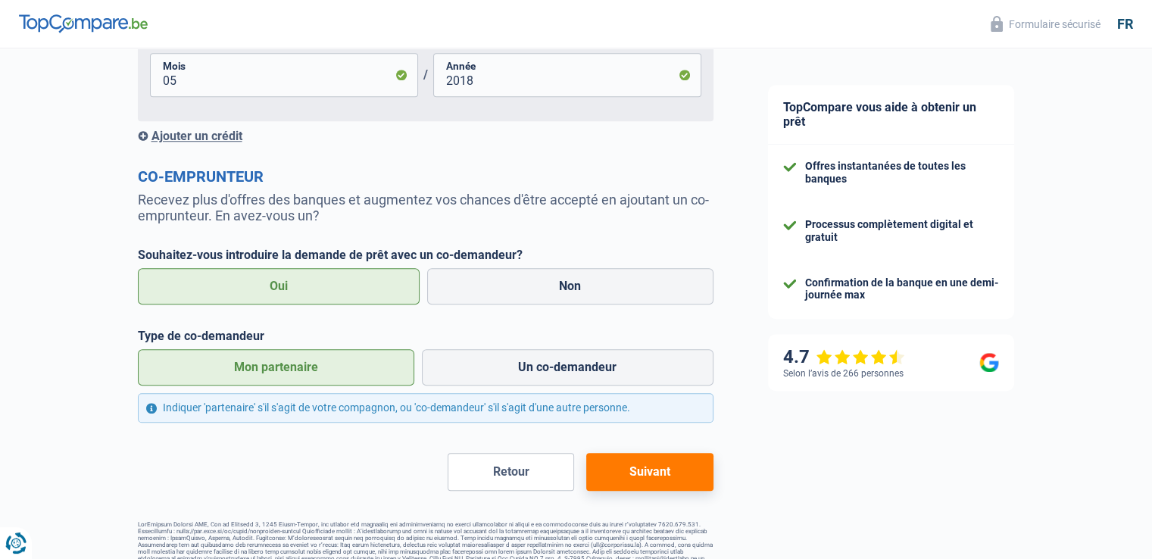
scroll to position [1202, 0]
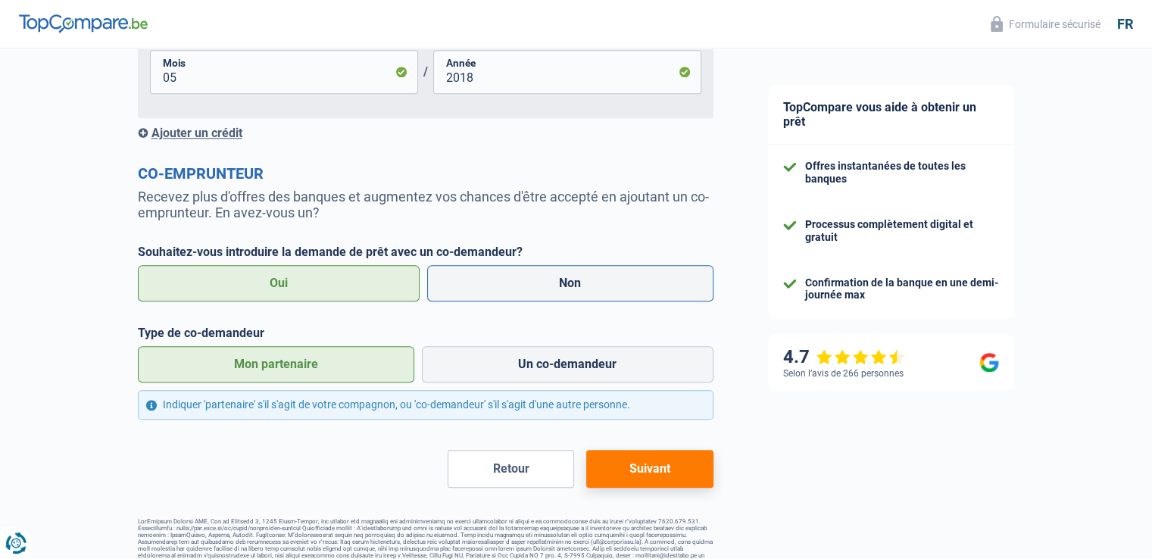
click at [479, 289] on label "Non" at bounding box center [570, 283] width 286 height 36
click at [479, 289] on input "Non" at bounding box center [570, 283] width 286 height 36
radio input "true"
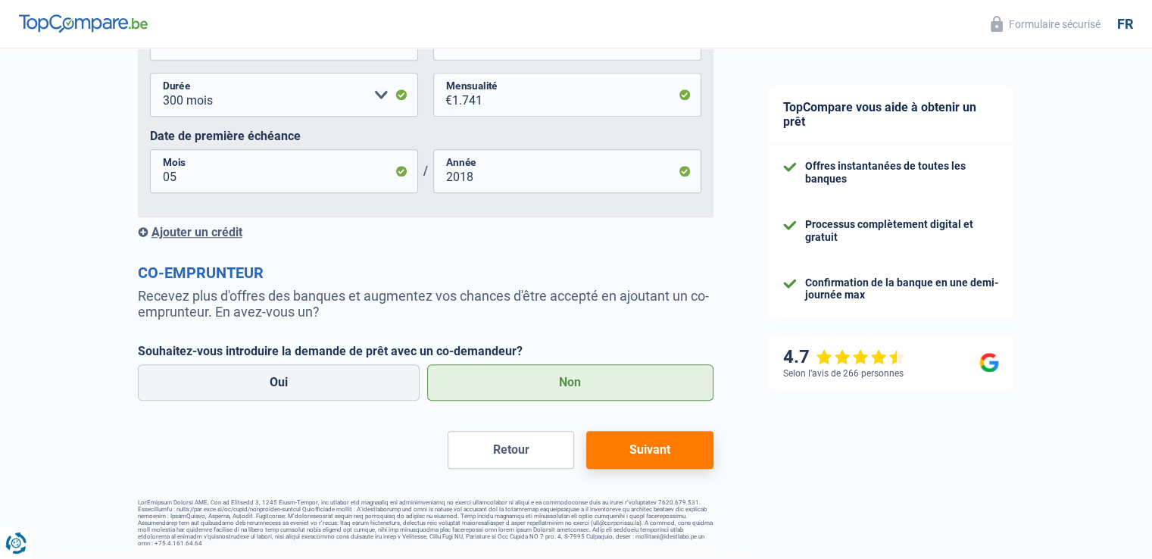
scroll to position [1109, 0]
click at [636, 456] on button "Suivant" at bounding box center [649, 450] width 126 height 38
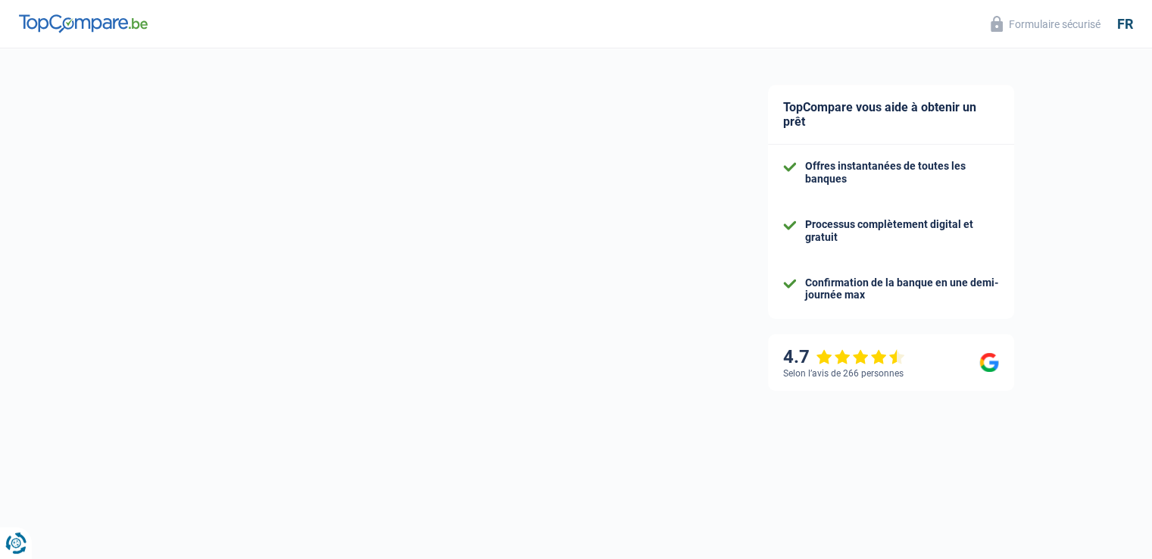
select select "84"
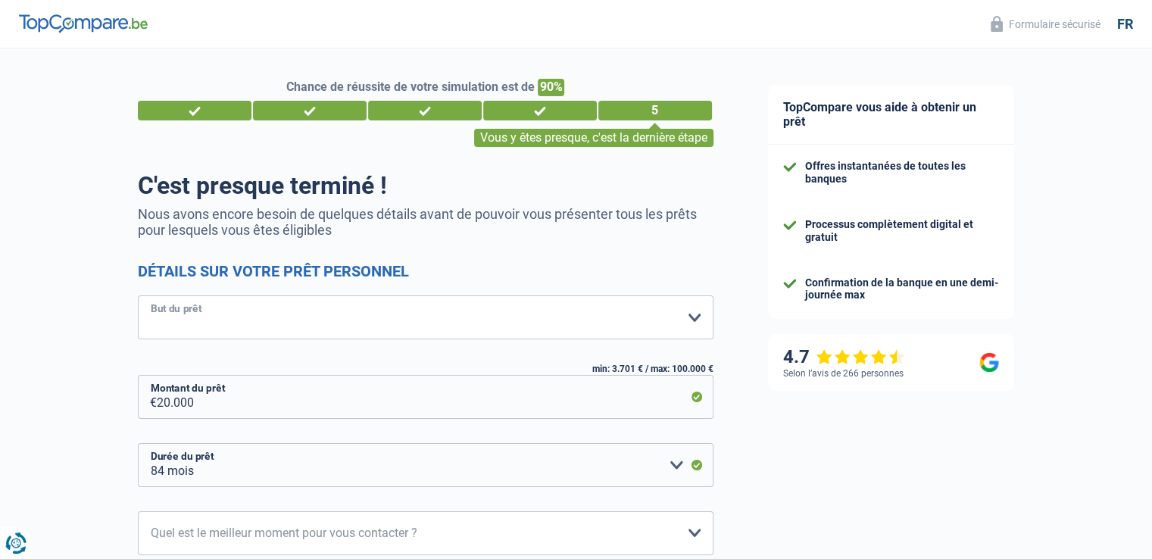
click at [509, 313] on select "Confort maison: meubles, textile, peinture, électroménager, outillage non-profe…" at bounding box center [425, 317] width 575 height 44
select select "hobbies"
click at [138, 296] on select "Confort maison: meubles, textile, peinture, électroménager, outillage non-profe…" at bounding box center [425, 317] width 575 height 44
click at [176, 285] on form "C'est presque terminé ! Nous avons encore besoin de quelques détails avant de p…" at bounding box center [425, 421] width 575 height 501
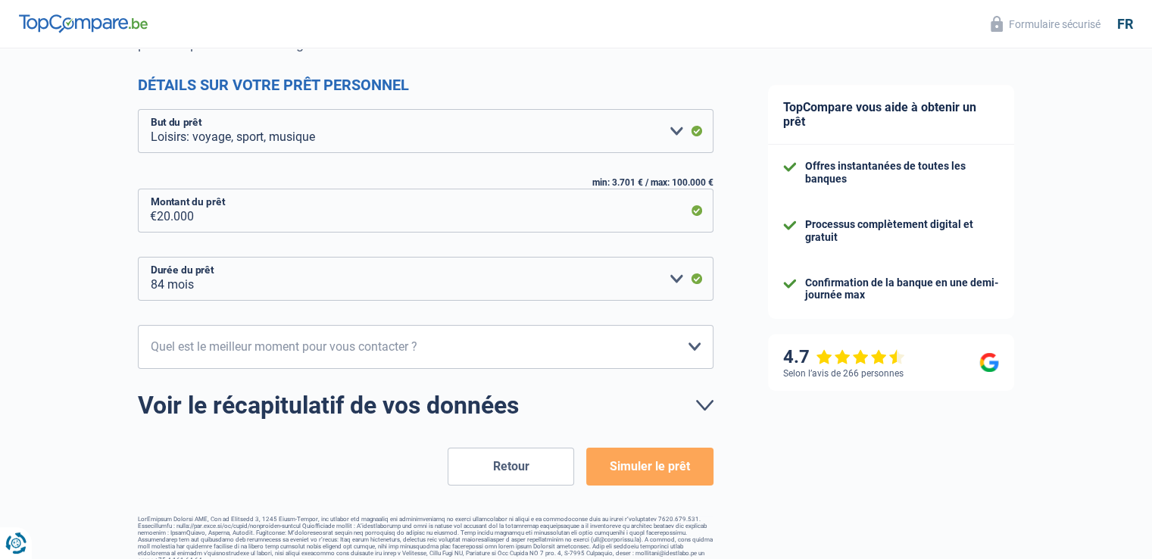
scroll to position [203, 0]
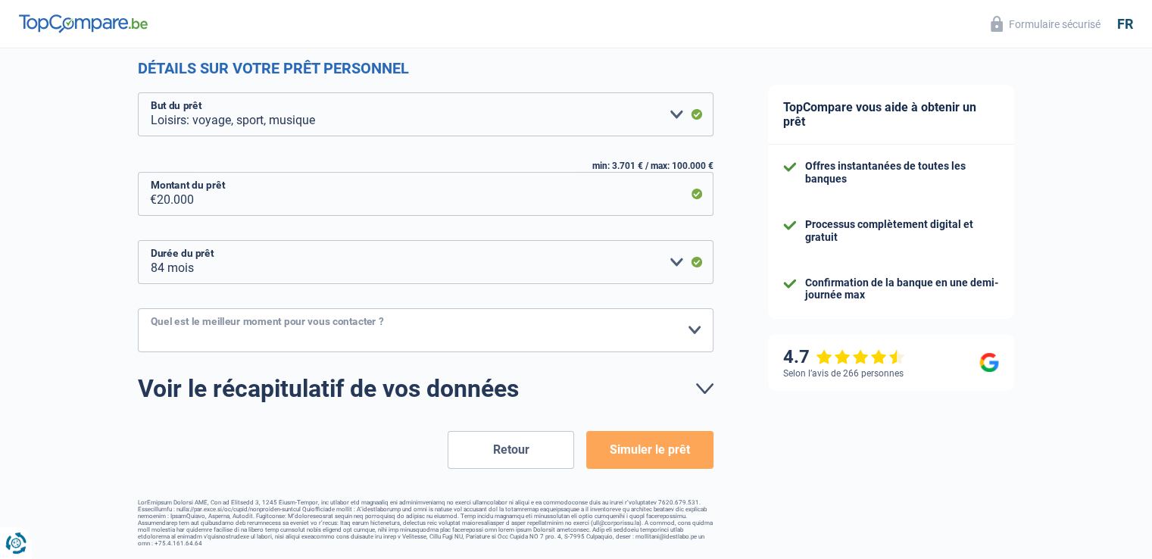
click at [315, 330] on select "10h-12h 12h-14h 14h-16h 16h-18h Veuillez sélectionner une option" at bounding box center [425, 330] width 575 height 44
click at [503, 329] on select "10h-12h 12h-14h 14h-16h 16h-18h Veuillez sélectionner une option" at bounding box center [425, 330] width 575 height 44
select select "10-12"
click at [138, 308] on select "10h-12h 12h-14h 14h-16h 16h-18h Veuillez sélectionner une option" at bounding box center [425, 330] width 575 height 44
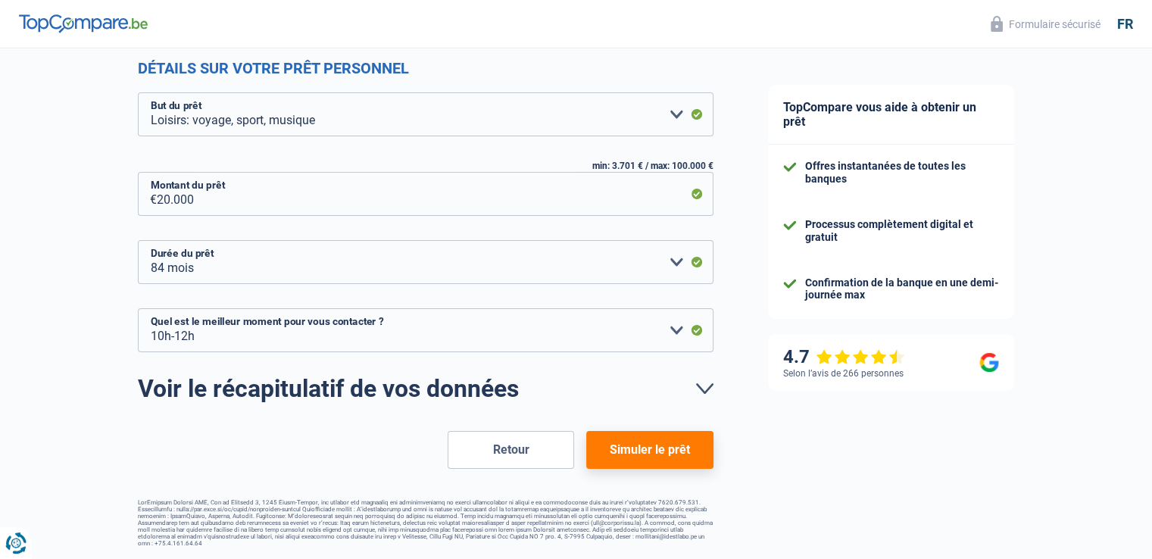
click at [644, 433] on button "Simuler le prêt" at bounding box center [649, 450] width 126 height 38
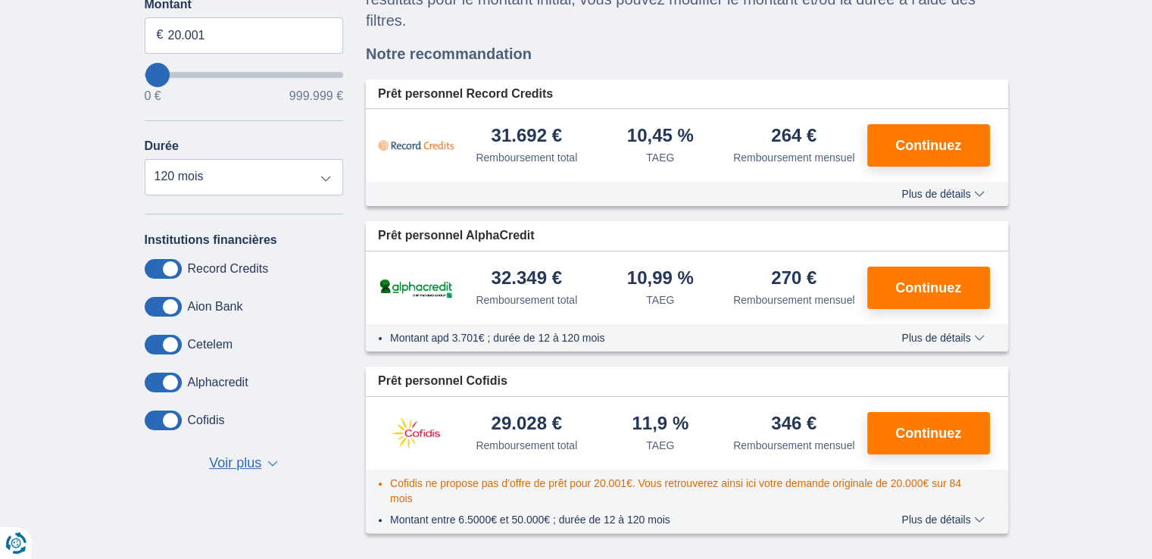
scroll to position [244, 0]
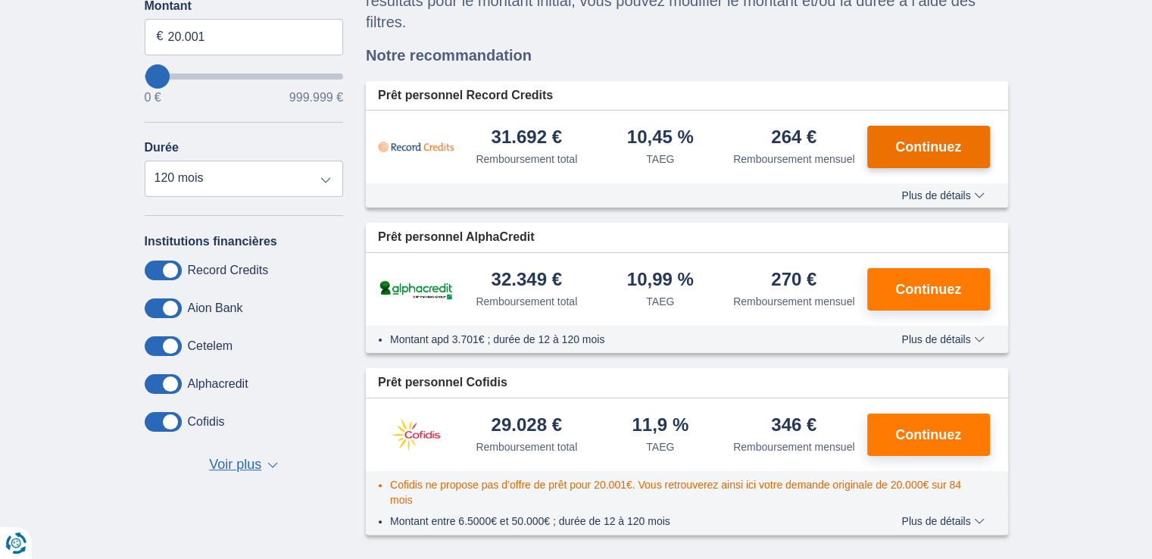
click at [935, 142] on span "Continuez" at bounding box center [928, 147] width 66 height 14
